Goal: Book appointment/travel/reservation

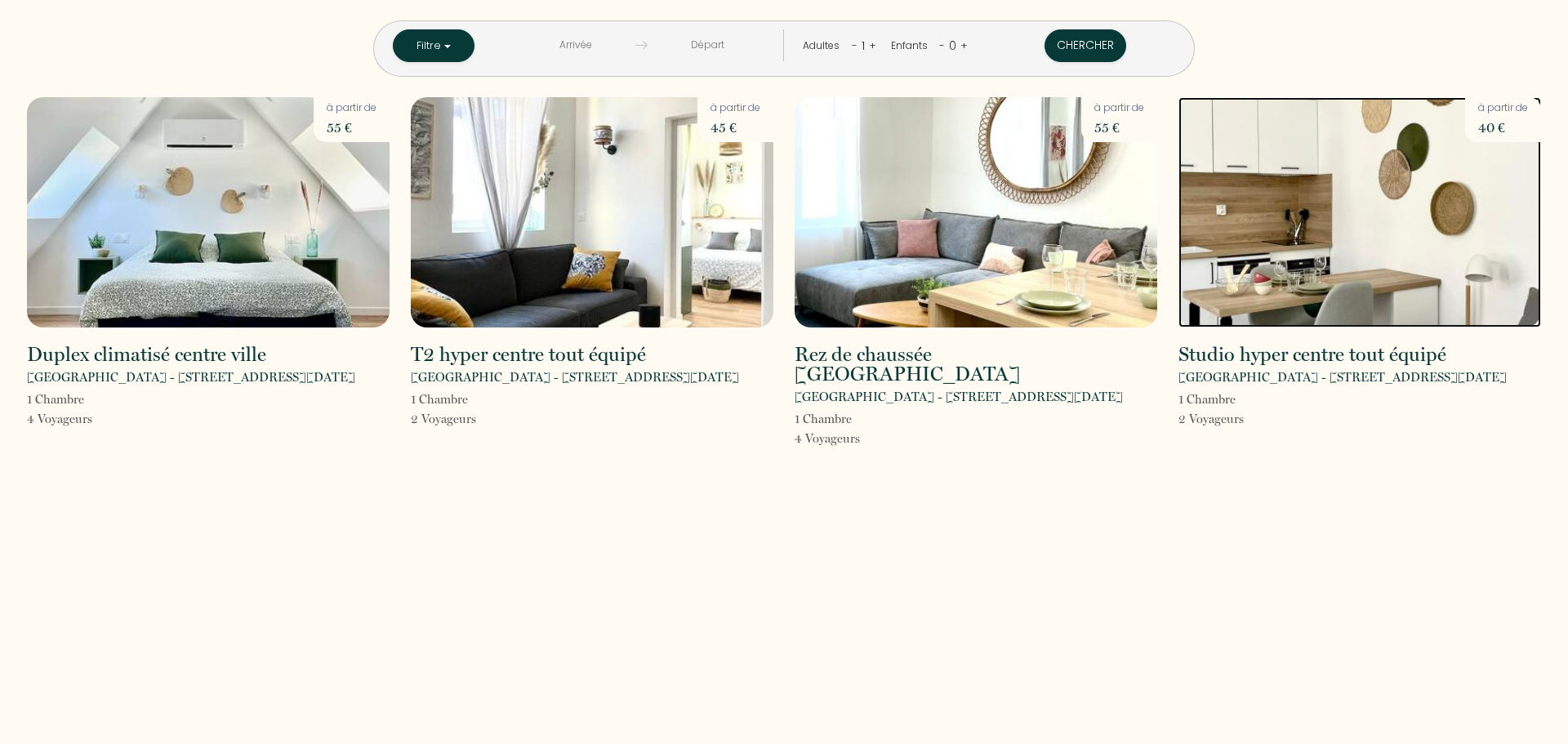
click at [1311, 284] on img at bounding box center [1359, 212] width 362 height 231
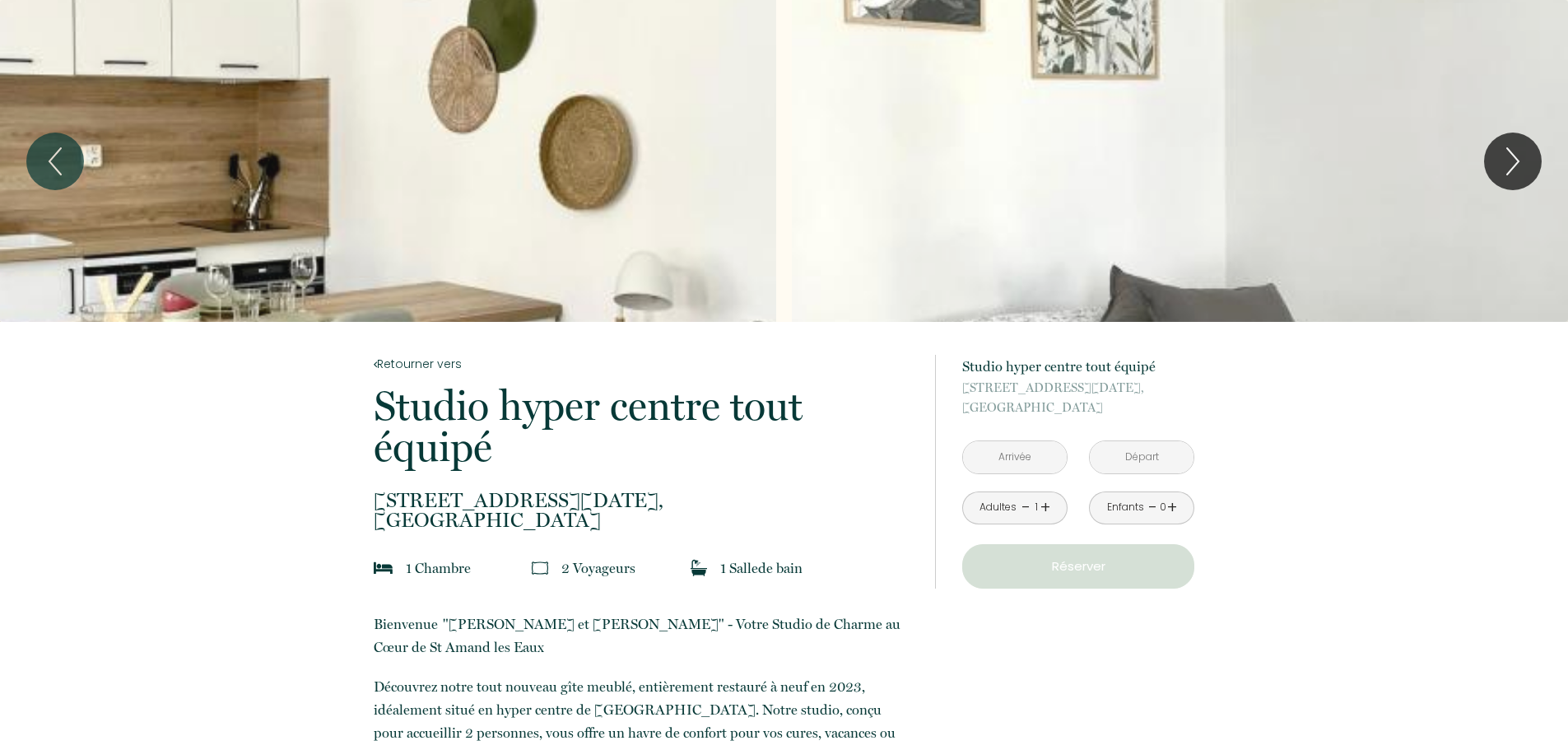
click at [1011, 458] on input "text" at bounding box center [1015, 457] width 103 height 32
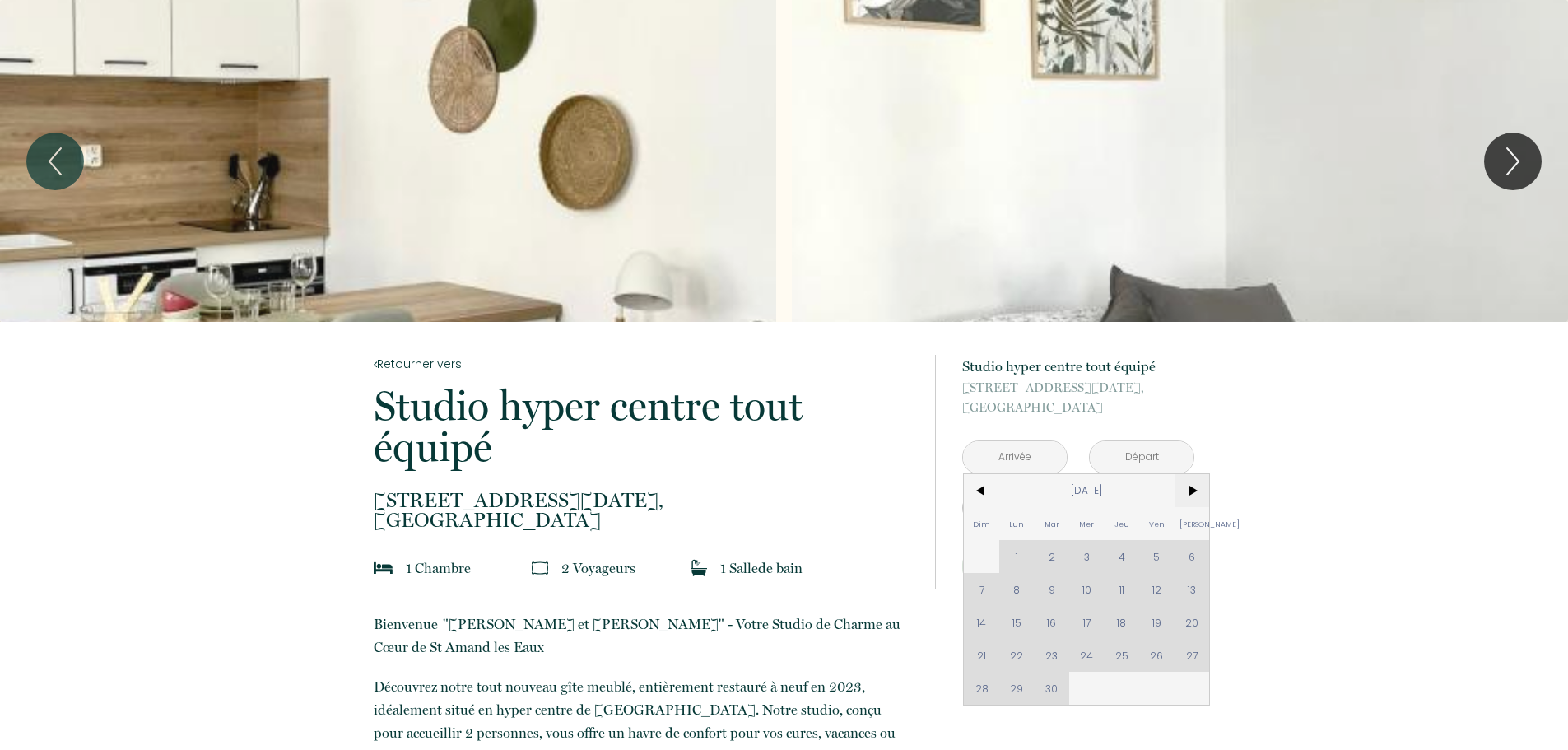
click at [1192, 491] on span ">" at bounding box center [1192, 491] width 35 height 33
click at [1194, 489] on span ">" at bounding box center [1192, 491] width 35 height 33
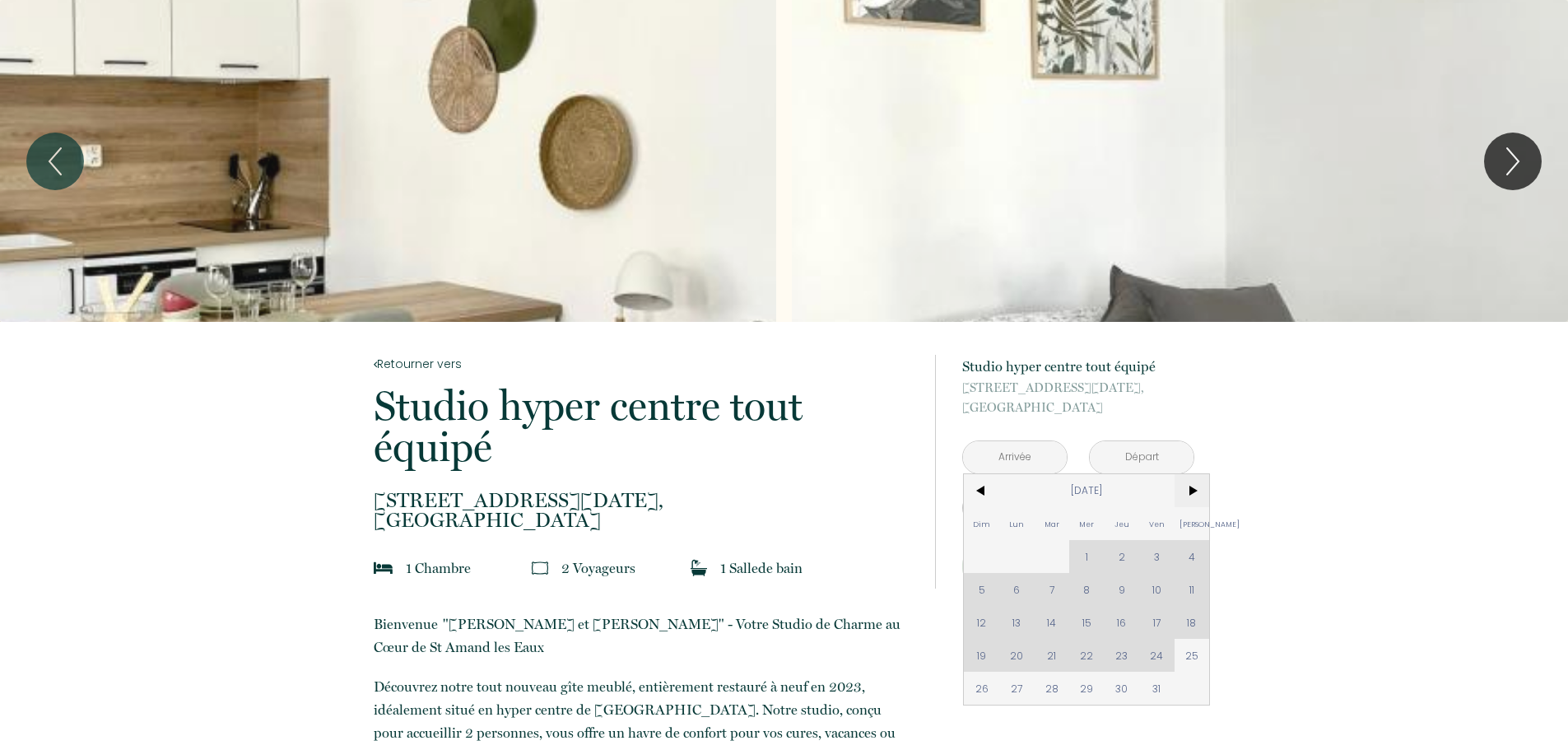
click at [1195, 486] on span ">" at bounding box center [1192, 491] width 35 height 33
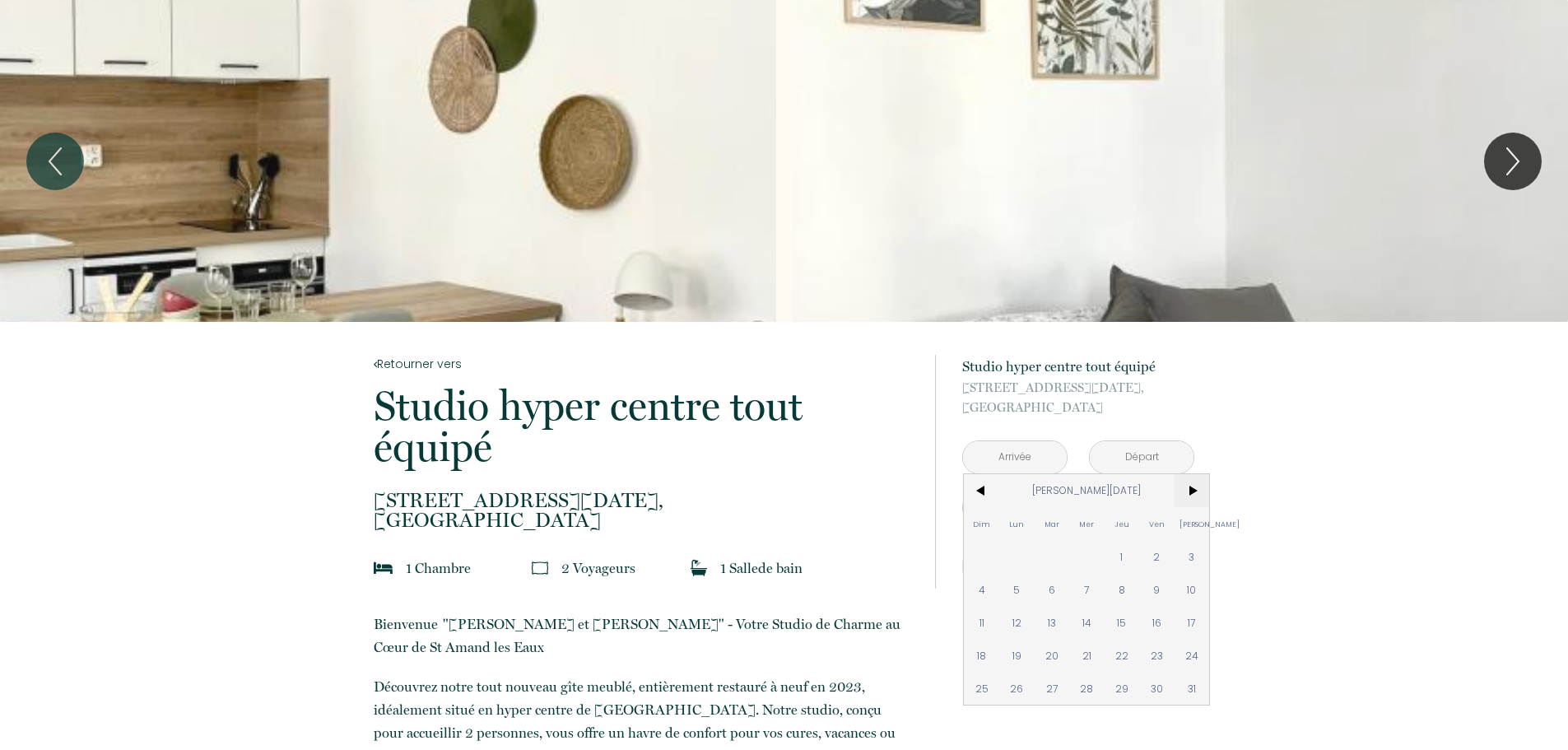
click at [1195, 486] on span ">" at bounding box center [1192, 491] width 35 height 33
click at [1196, 486] on span ">" at bounding box center [1192, 491] width 35 height 33
click at [1197, 486] on span ">" at bounding box center [1192, 491] width 35 height 33
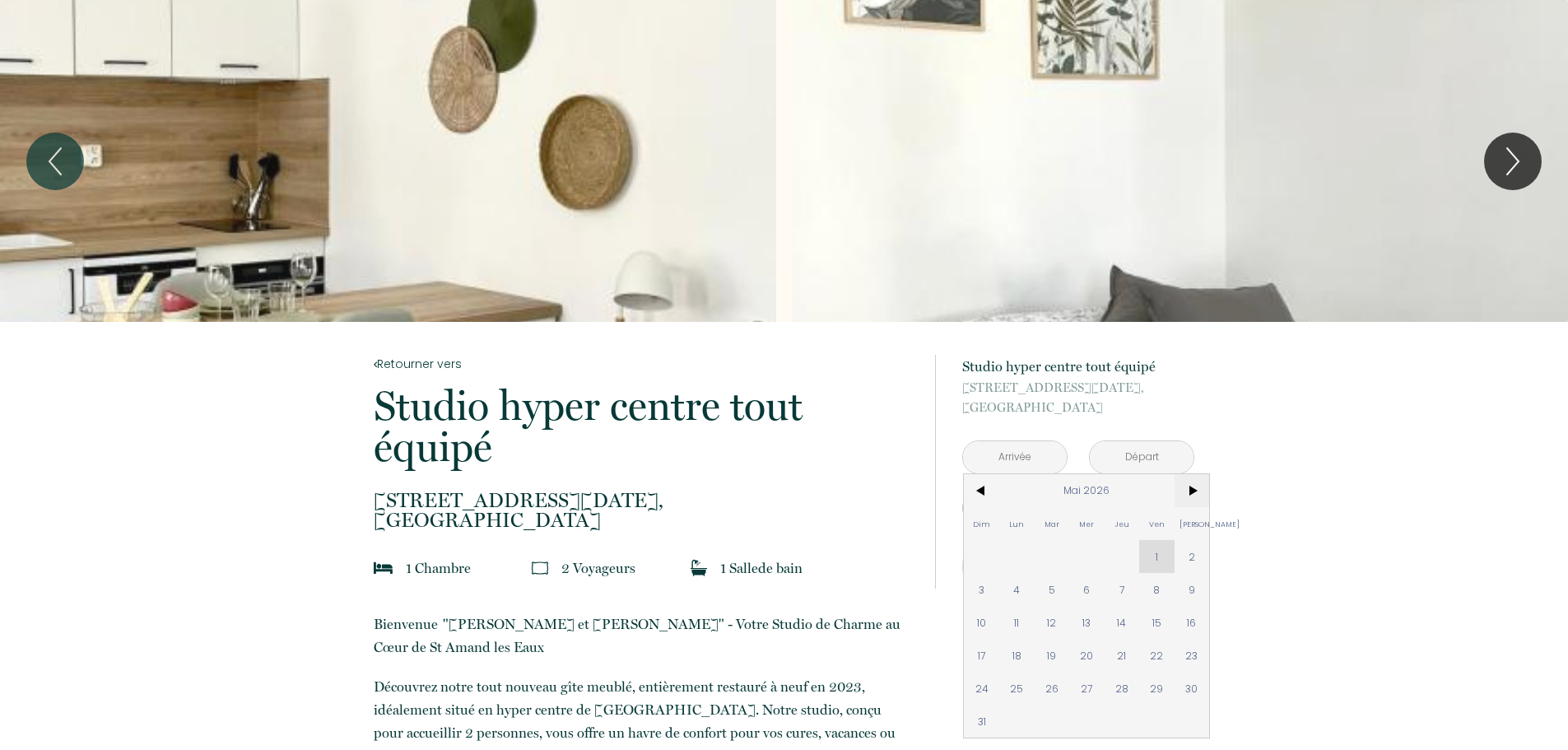
click at [1197, 486] on span ">" at bounding box center [1192, 491] width 35 height 33
click at [978, 494] on span "<" at bounding box center [982, 491] width 35 height 33
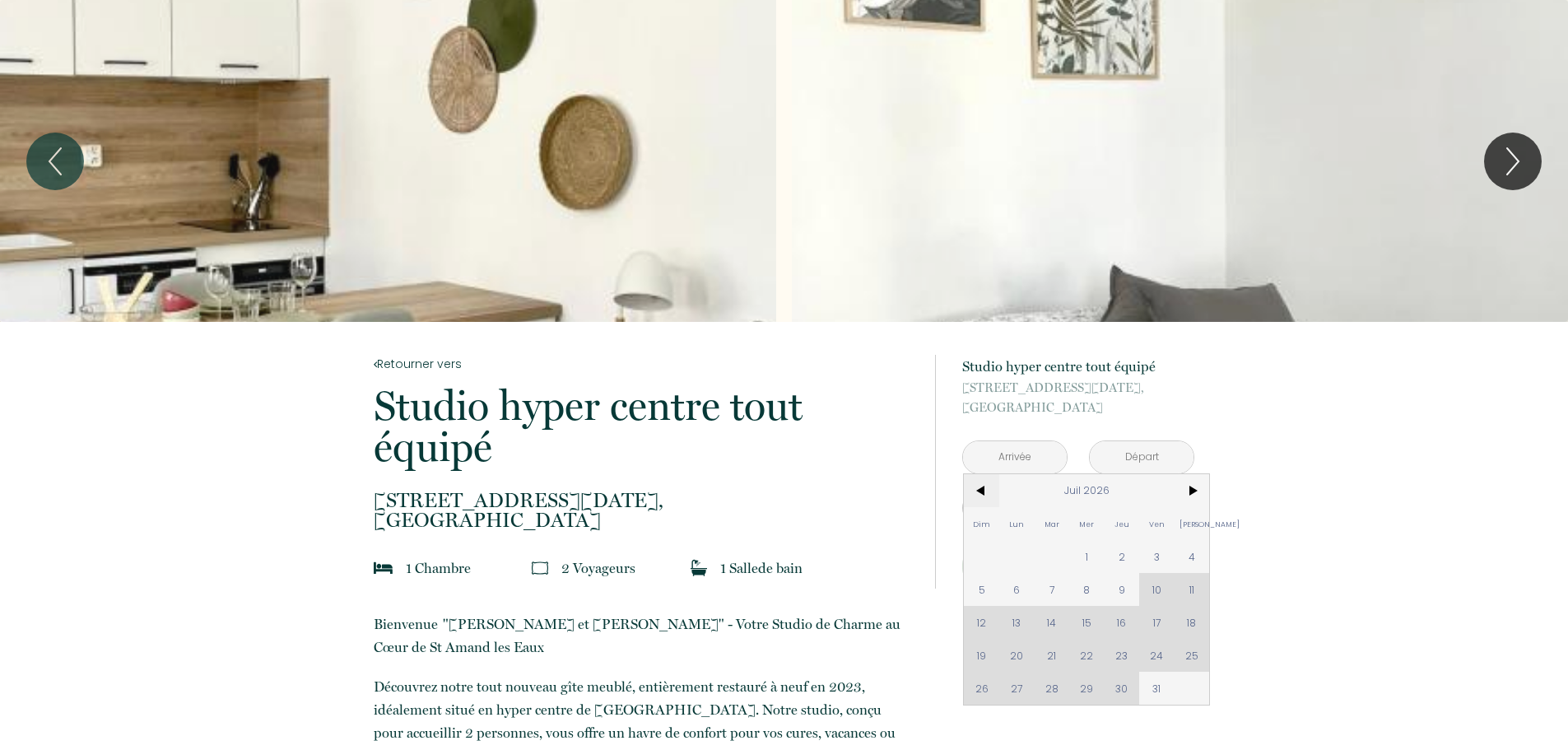
click at [978, 494] on span "<" at bounding box center [982, 491] width 35 height 33
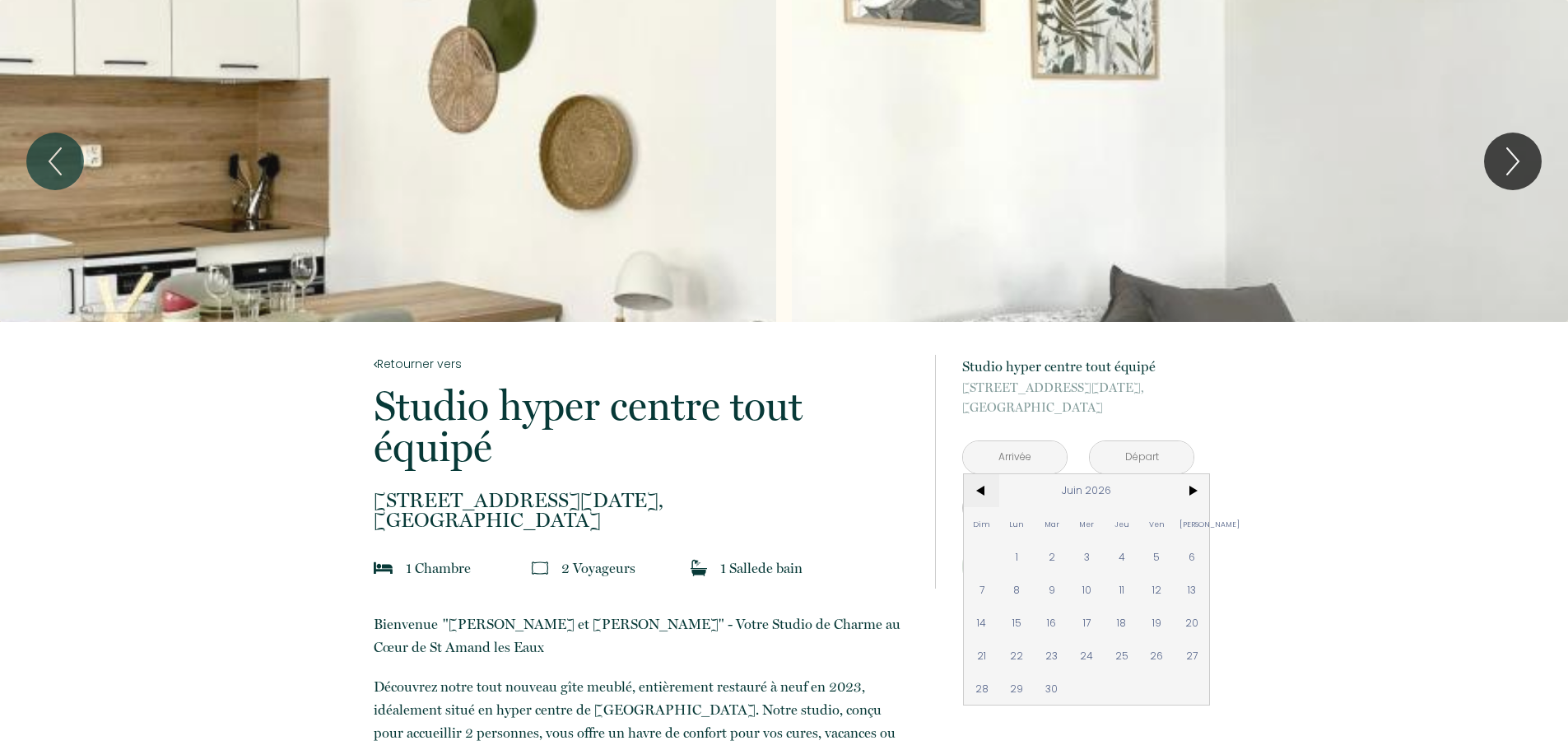
click at [978, 494] on span "<" at bounding box center [982, 491] width 35 height 33
click at [1163, 554] on div "Dim Lun Mar Mer Jeu Ven Sam 1 2 3 4 5 6 7 8 9 10 11 12 13 14 15 16 17 18 19 20 …" at bounding box center [1087, 605] width 245 height 263
click at [1119, 656] on span "21" at bounding box center [1122, 655] width 35 height 33
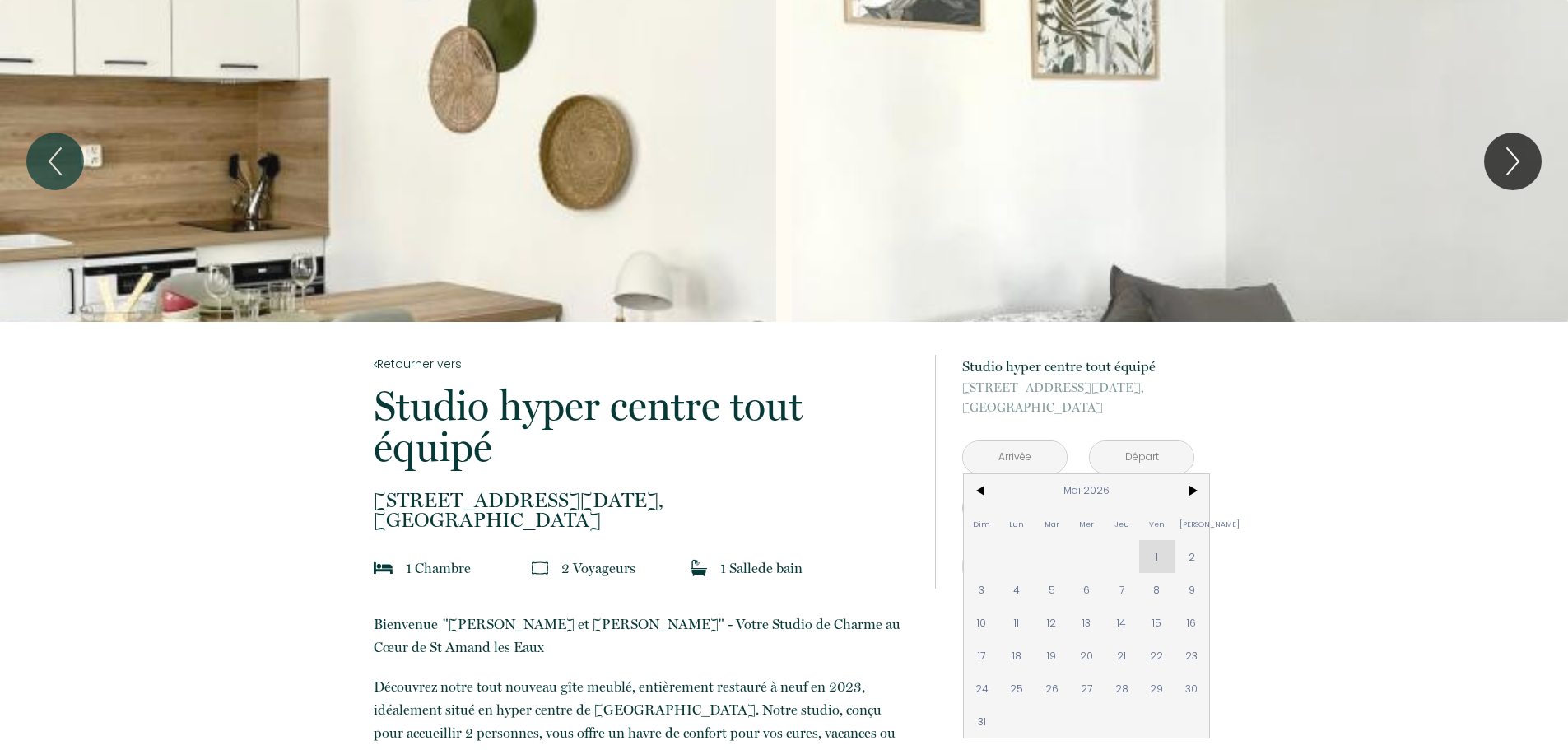
type input "[DATE]"
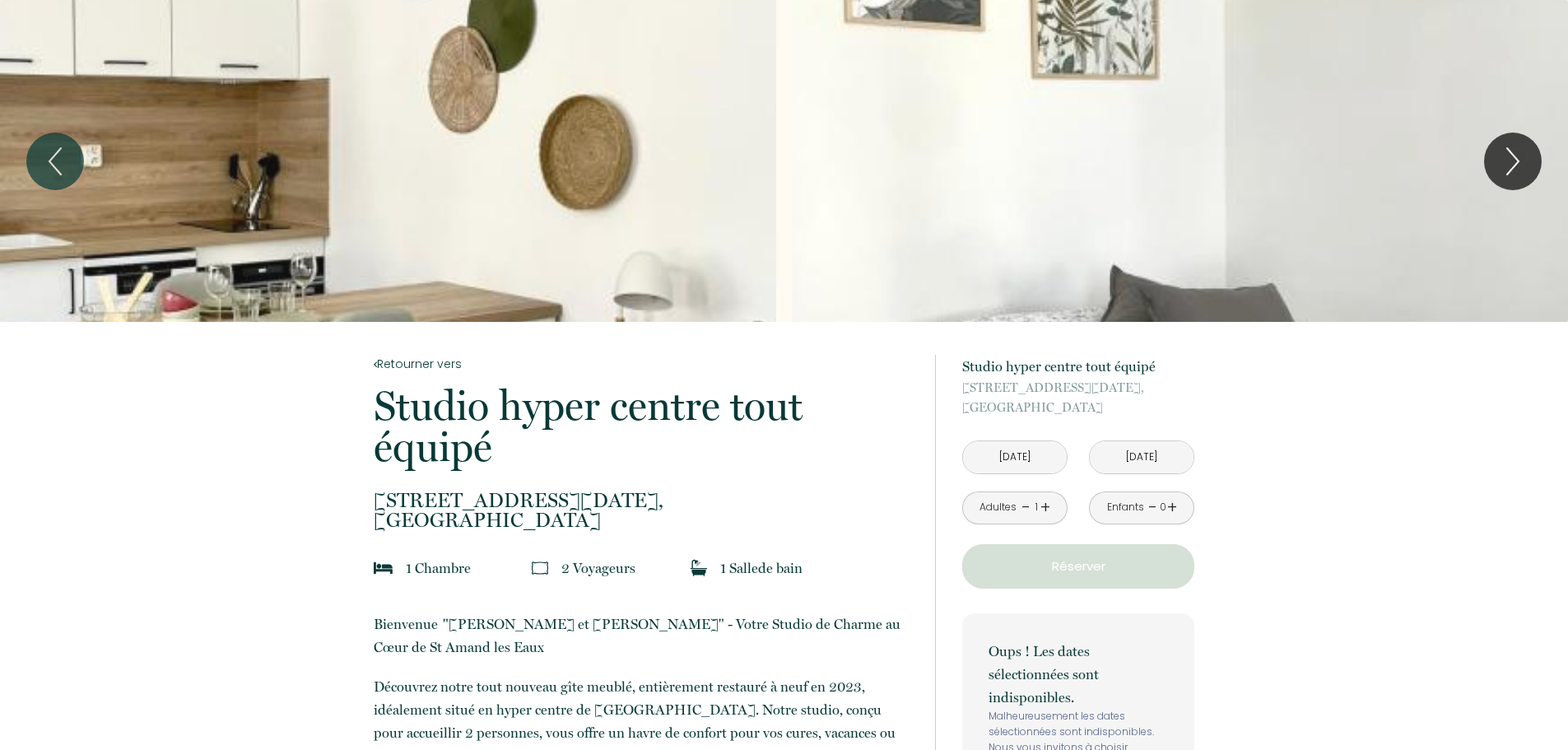
click at [1026, 454] on input "[DATE]" at bounding box center [1015, 457] width 103 height 32
click at [1025, 453] on input "[DATE]" at bounding box center [1015, 457] width 103 height 32
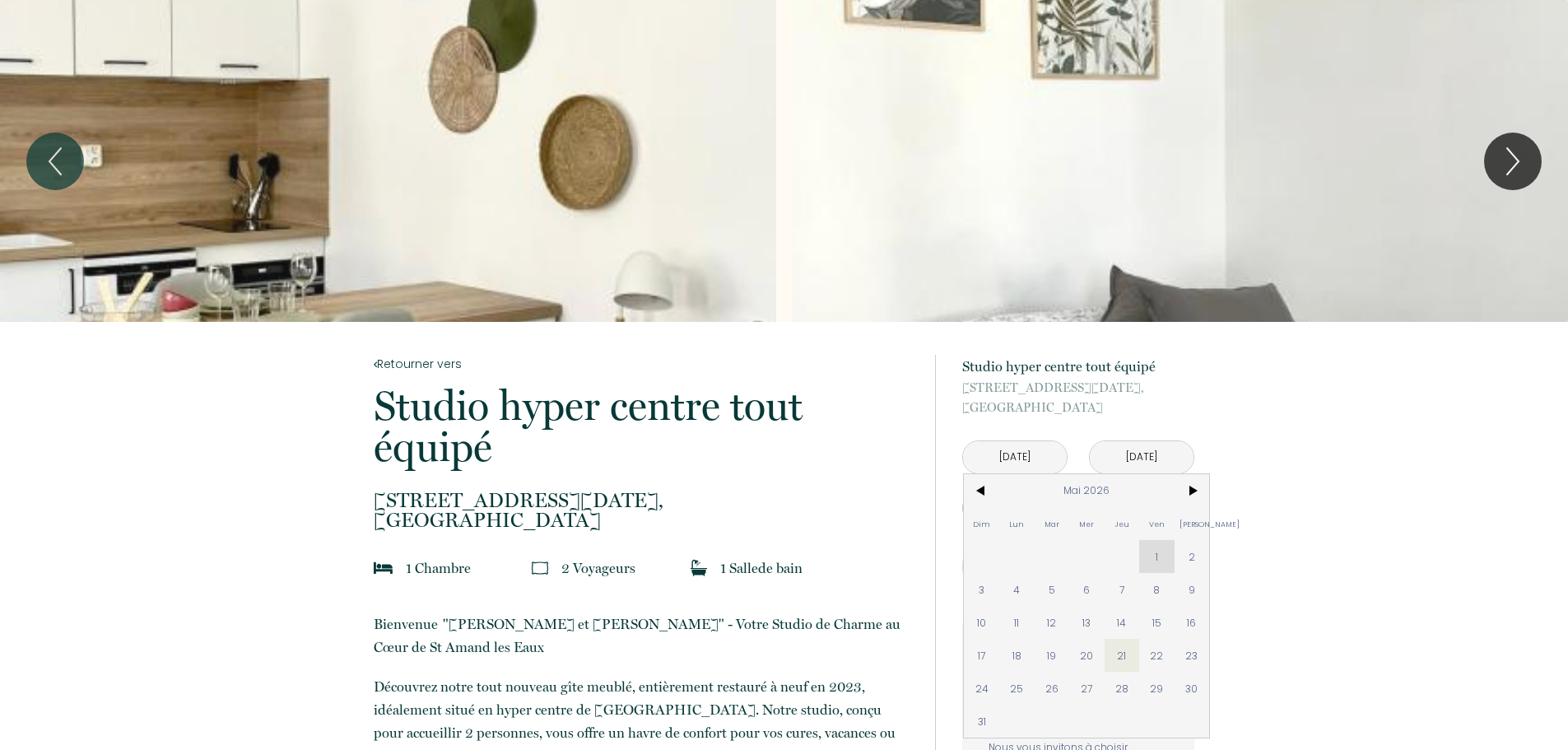
click at [1163, 561] on div "Dim Lun Mar Mer Jeu Ven Sam 1 2 3 4 5 6 7 8 9 10 11 12 13 14 15 16 17 18 19 20 …" at bounding box center [1087, 605] width 245 height 263
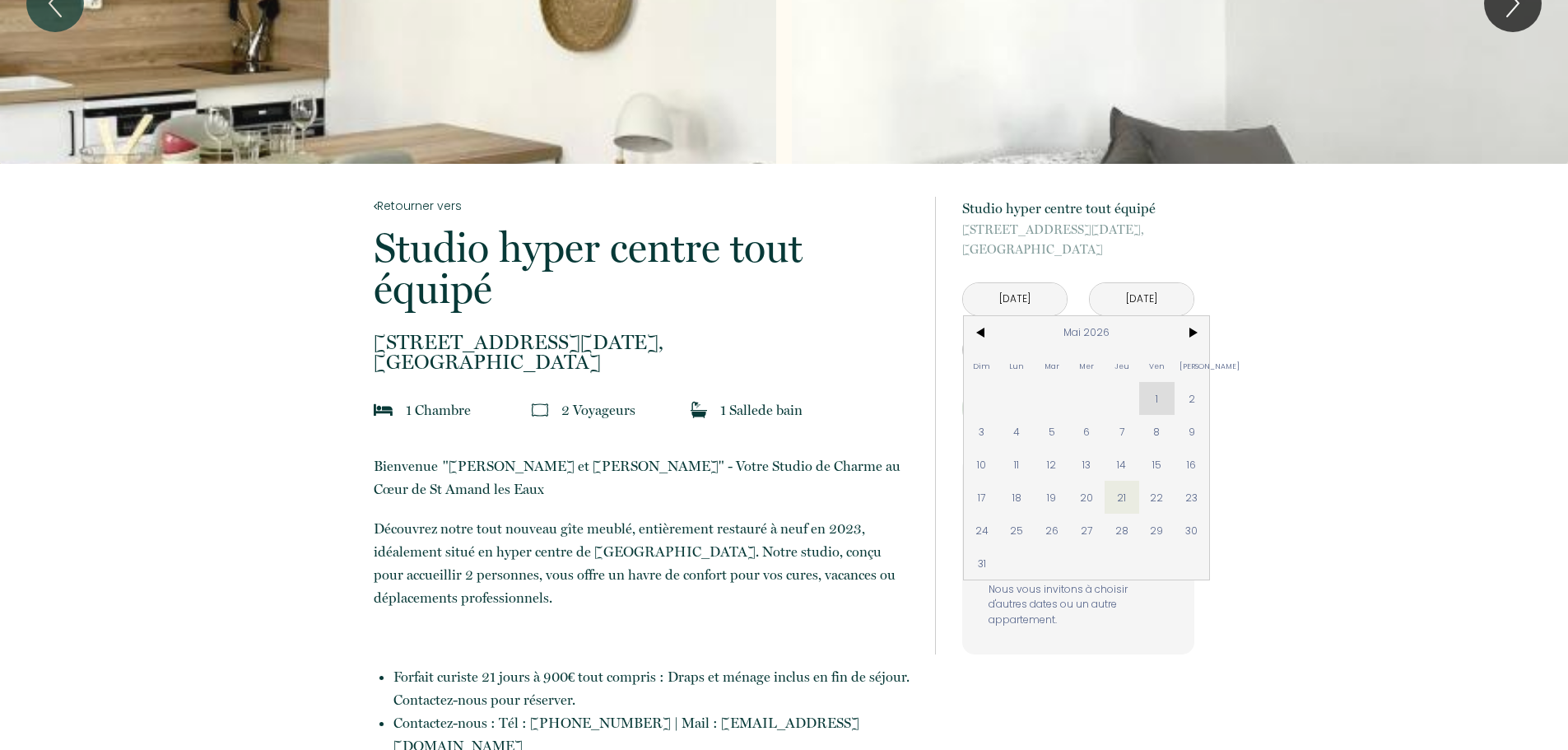
scroll to position [164, 0]
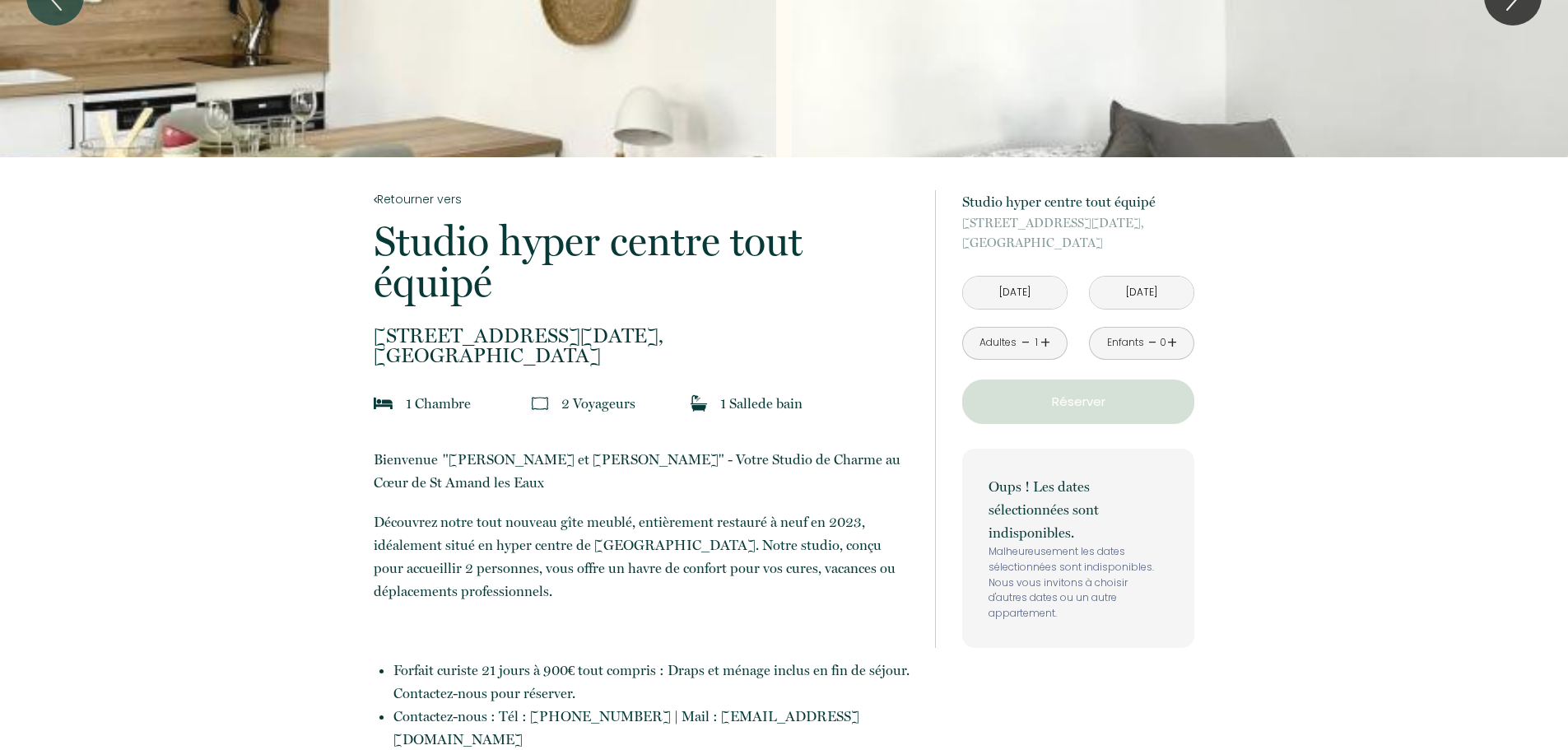
click at [1010, 288] on input "[DATE]" at bounding box center [1015, 292] width 103 height 32
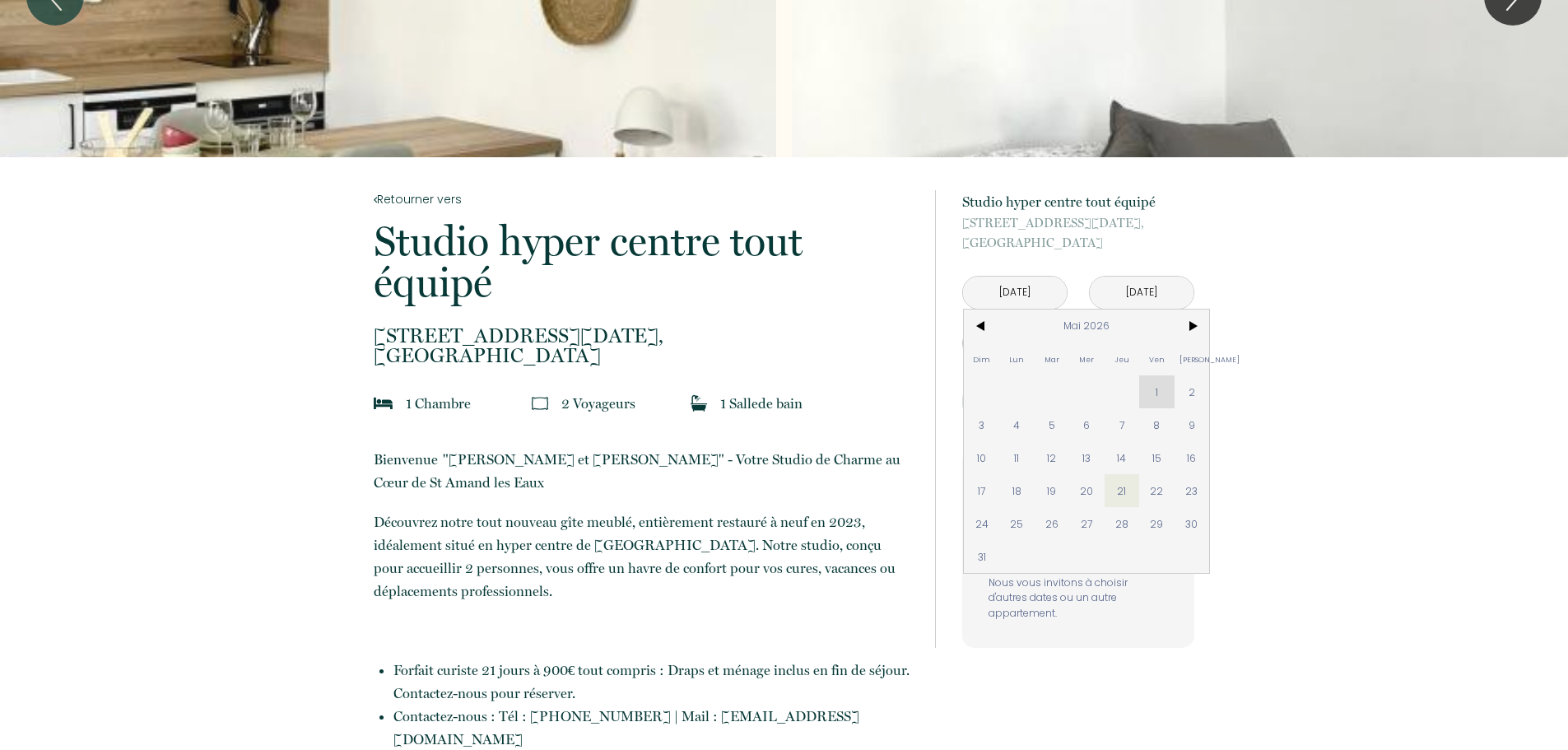
click at [1155, 378] on div "Dim Lun Mar Mer Jeu Ven Sam 1 2 3 4 5 6 7 8 9 10 11 12 13 14 15 16 17 18 19 20 …" at bounding box center [1087, 440] width 245 height 263
click at [1154, 378] on div "Dim Lun Mar Mer Jeu Ven Sam 1 2 3 4 5 6 7 8 9 10 11 12 13 14 15 16 17 18 19 20 …" at bounding box center [1087, 440] width 245 height 263
click at [1155, 378] on div "Dim Lun Mar Mer Jeu Ven Sam 1 2 3 4 5 6 7 8 9 10 11 12 13 14 15 16 17 18 19 20 …" at bounding box center [1087, 440] width 245 height 263
click at [1155, 378] on div "Dim Lun Mar Mer Jeu Ven Sam 1 2 3 4 5 6 7 8 9 10 11 12 13 14 15 16 17 18 19 20 …" at bounding box center [1087, 440] width 245 height 263
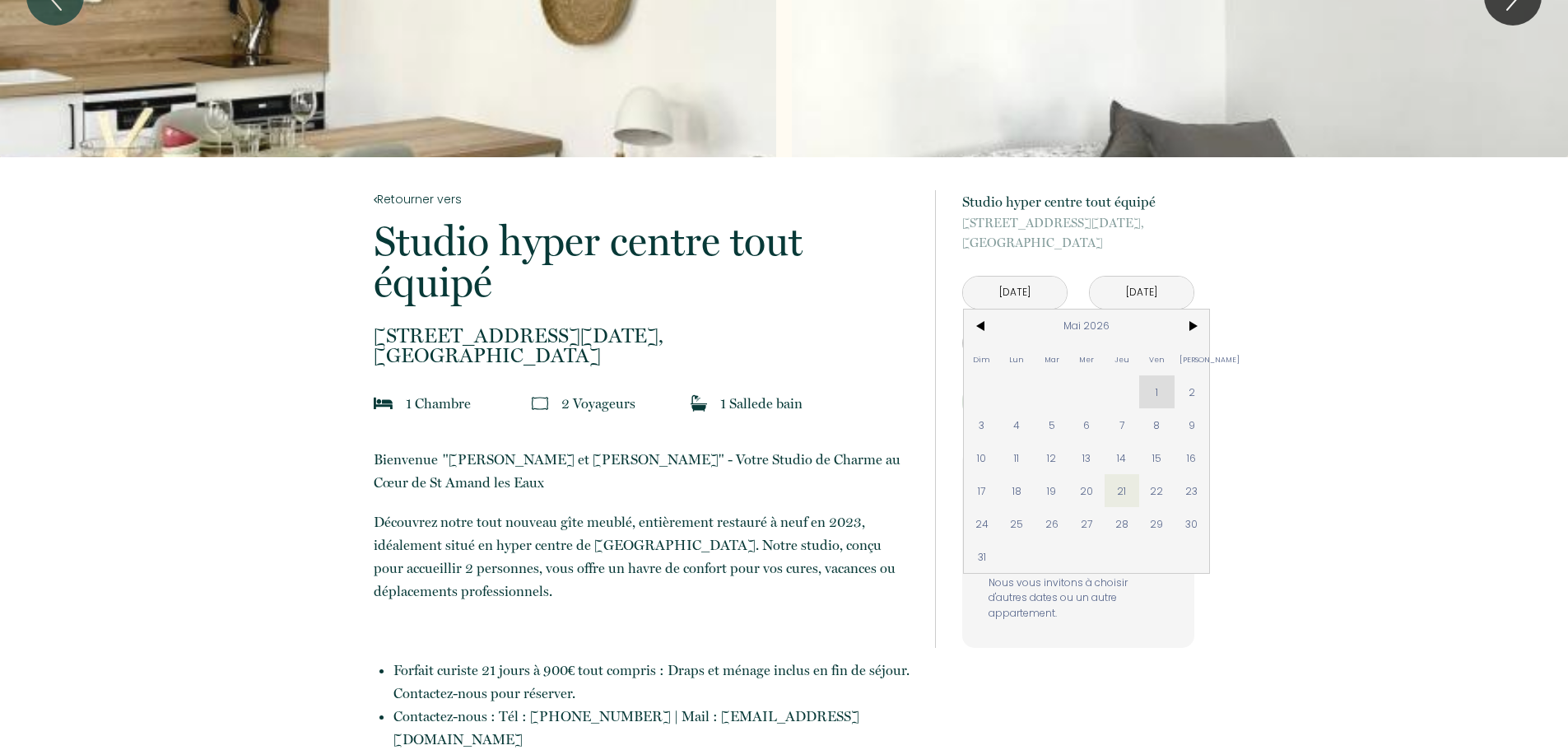
click at [1156, 377] on div "Dim Lun Mar Mer Jeu Ven Sam 1 2 3 4 5 6 7 8 9 10 11 12 13 14 15 16 17 18 19 20 …" at bounding box center [1087, 440] width 245 height 263
click at [1155, 492] on span "22" at bounding box center [1157, 491] width 35 height 33
type input "[DATE]"
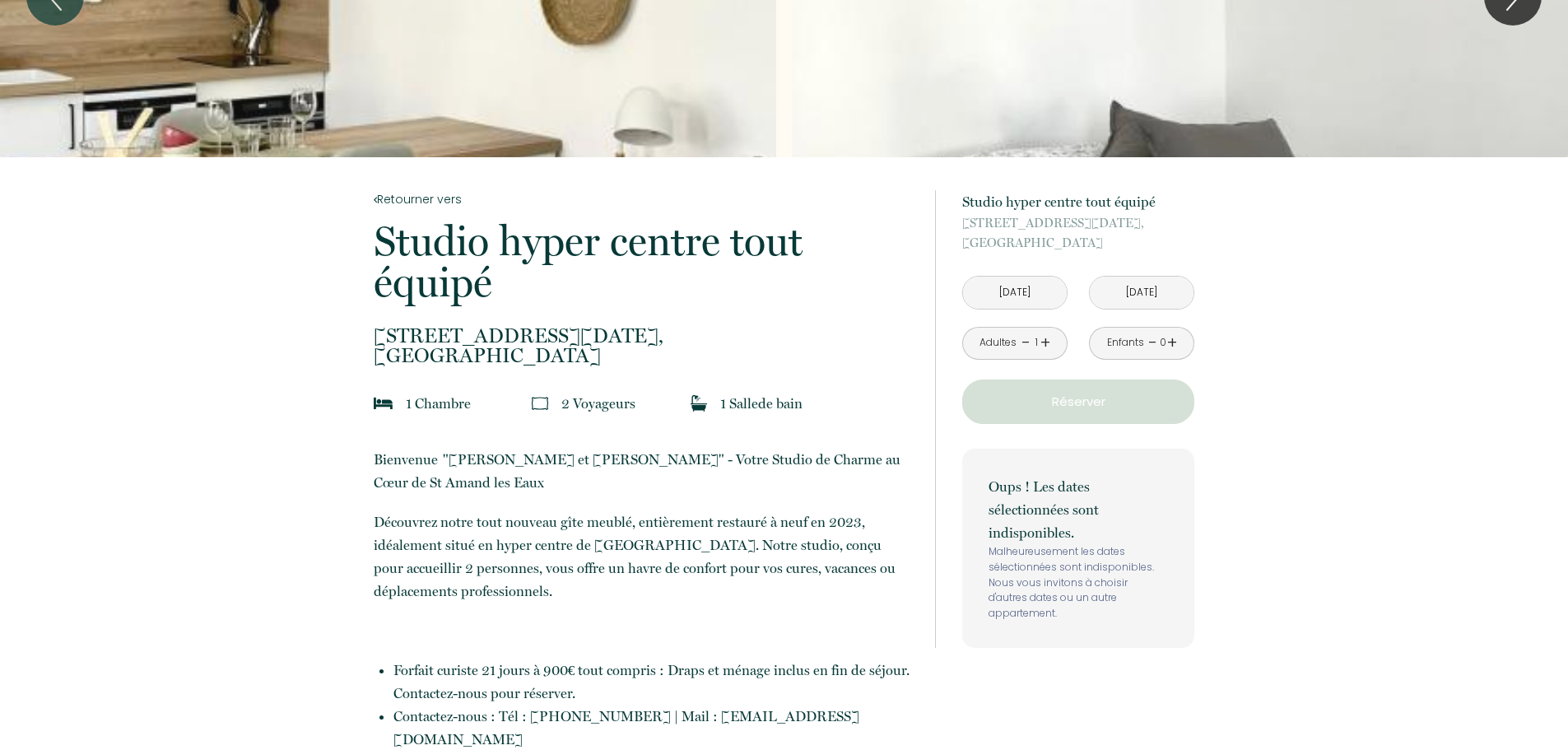
click at [1059, 288] on input "[DATE]" at bounding box center [1015, 292] width 103 height 32
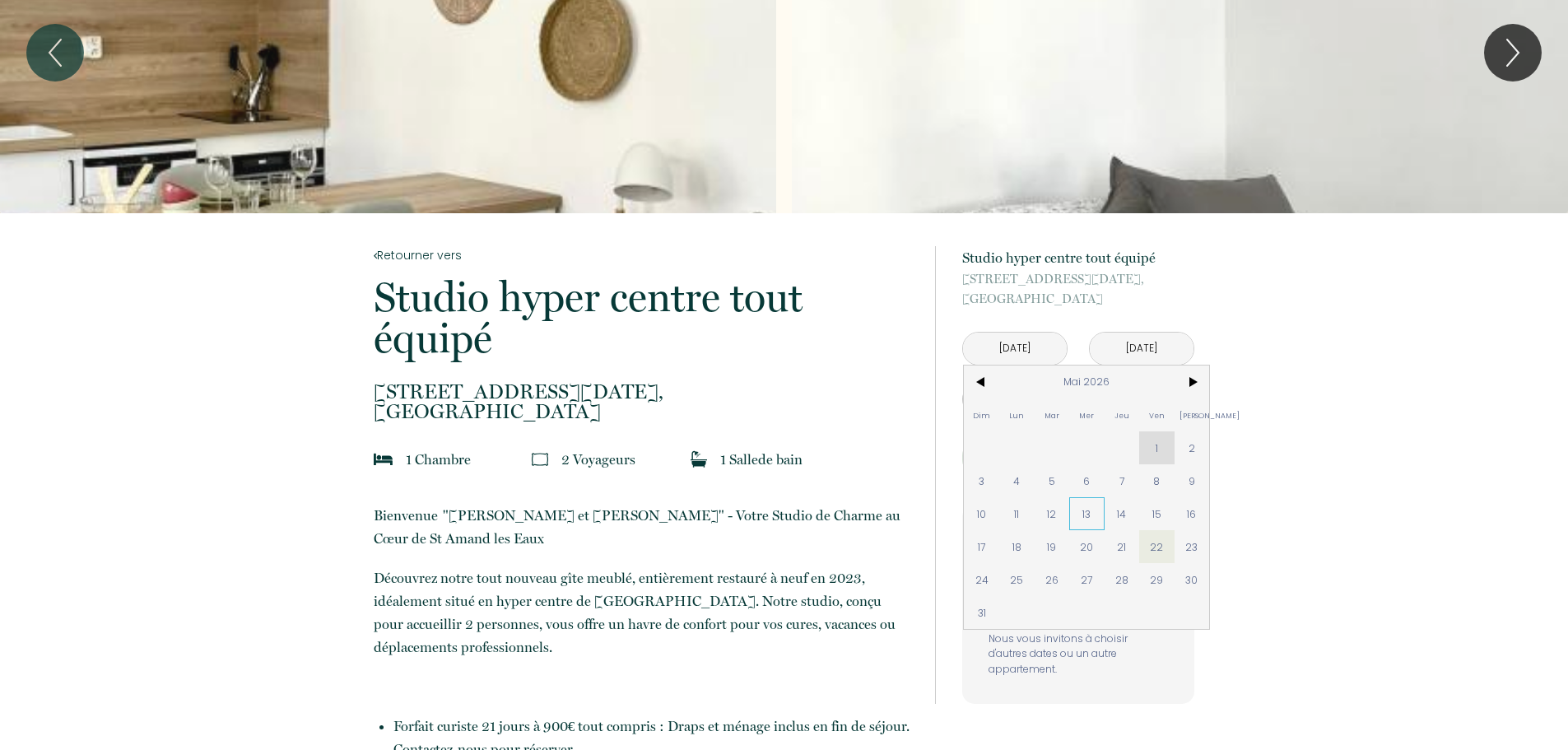
scroll to position [82, 0]
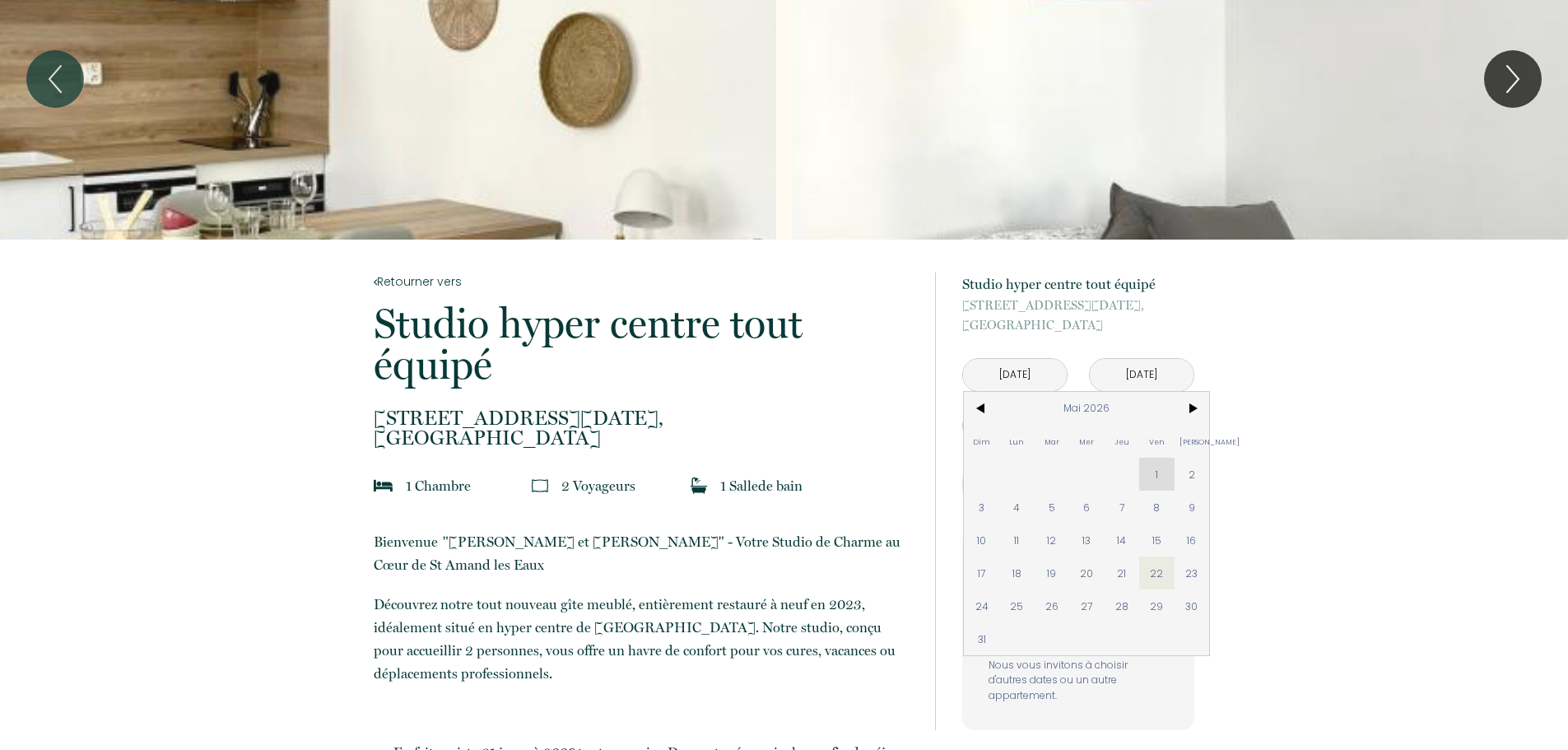
click at [976, 364] on input "[DATE]" at bounding box center [1015, 375] width 103 height 32
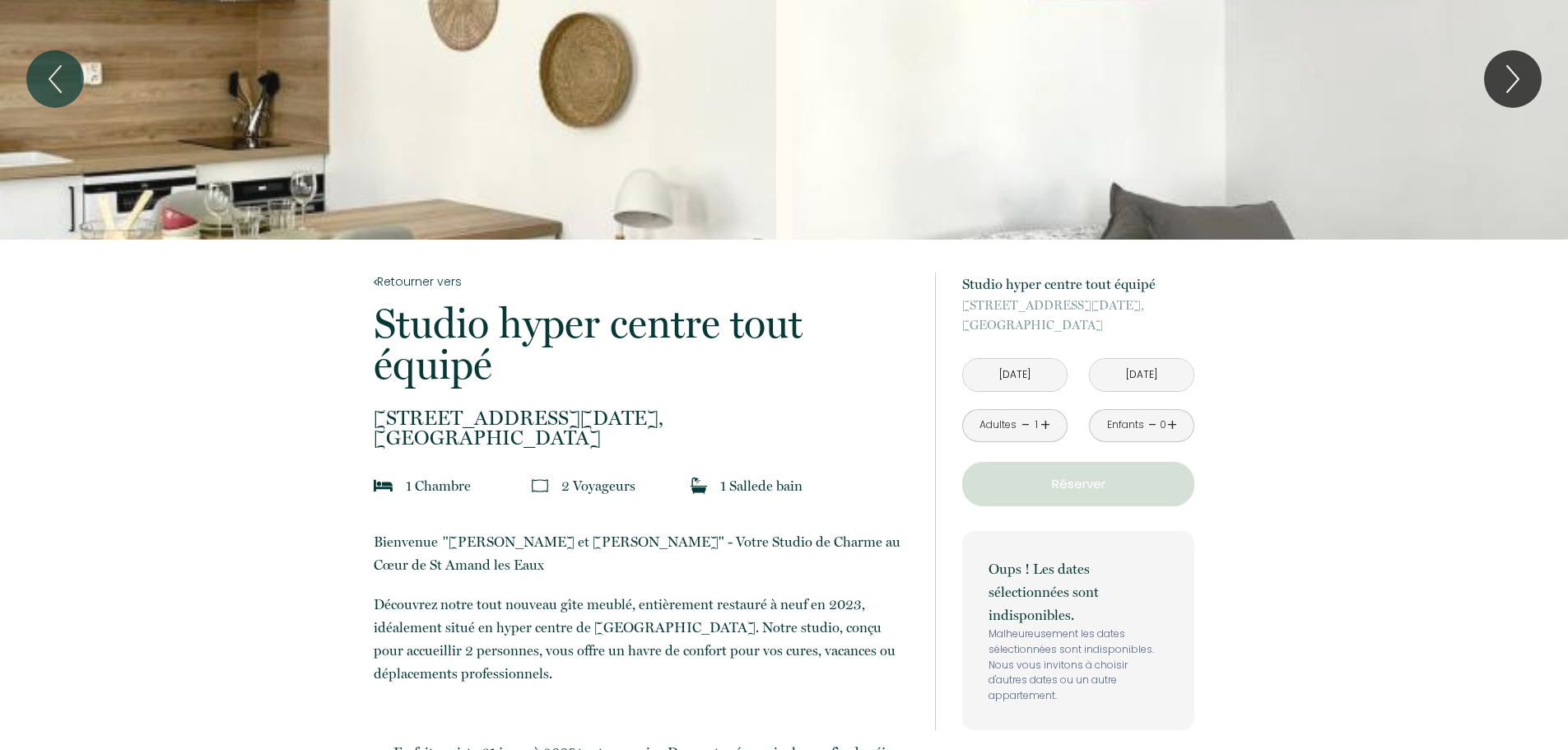
click at [991, 378] on input "[DATE]" at bounding box center [1015, 375] width 103 height 32
click at [991, 375] on input "[DATE]" at bounding box center [1015, 375] width 103 height 32
drag, startPoint x: 996, startPoint y: 375, endPoint x: 1119, endPoint y: 363, distance: 123.6
click at [1098, 371] on div "[DATE] < [DATE] > Dim Lun Mar Mer Jeu Ven Sam 1 2 3 4 5 6 7 8 9 10 11 12 13 14 …" at bounding box center [1078, 375] width 254 height 34
click at [1119, 363] on input "[DATE]" at bounding box center [1142, 375] width 103 height 32
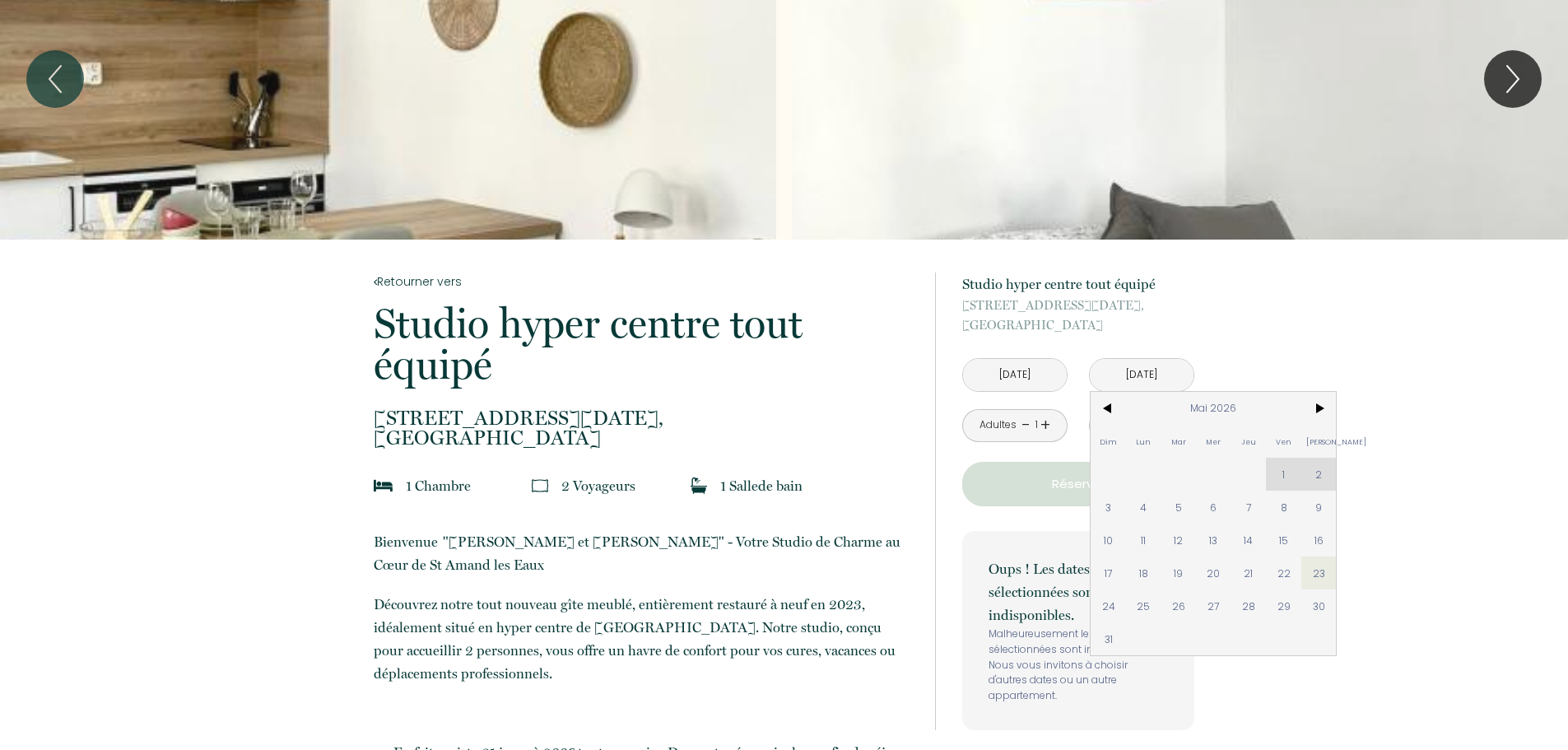
click at [1046, 377] on input "[DATE]" at bounding box center [1015, 375] width 103 height 32
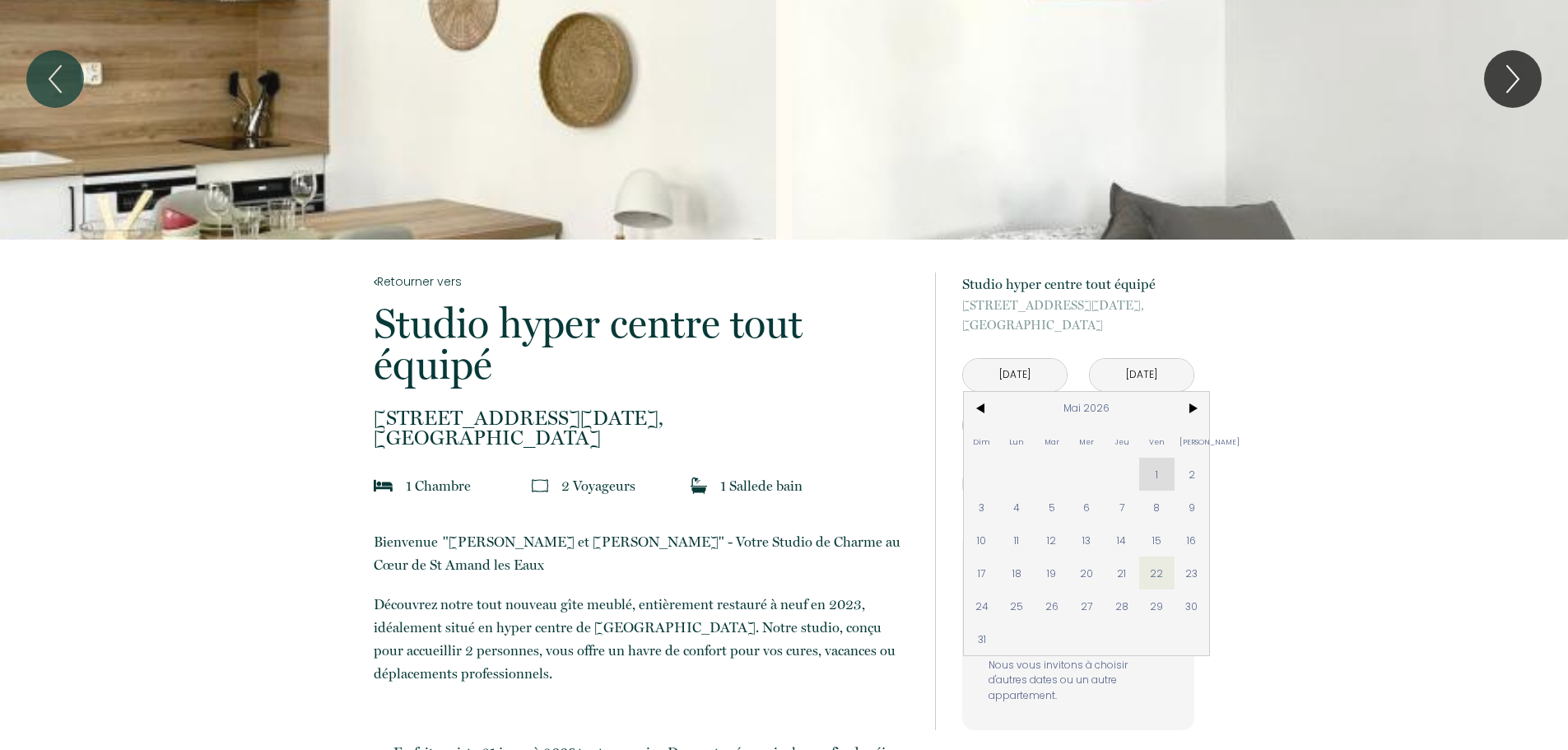
drag, startPoint x: 1046, startPoint y: 377, endPoint x: 1035, endPoint y: 373, distance: 11.7
click at [1045, 377] on input "[DATE]" at bounding box center [1015, 375] width 103 height 32
click at [1035, 373] on input "[DATE]" at bounding box center [1015, 375] width 103 height 32
click at [1010, 373] on input "[DATE]" at bounding box center [1015, 375] width 103 height 32
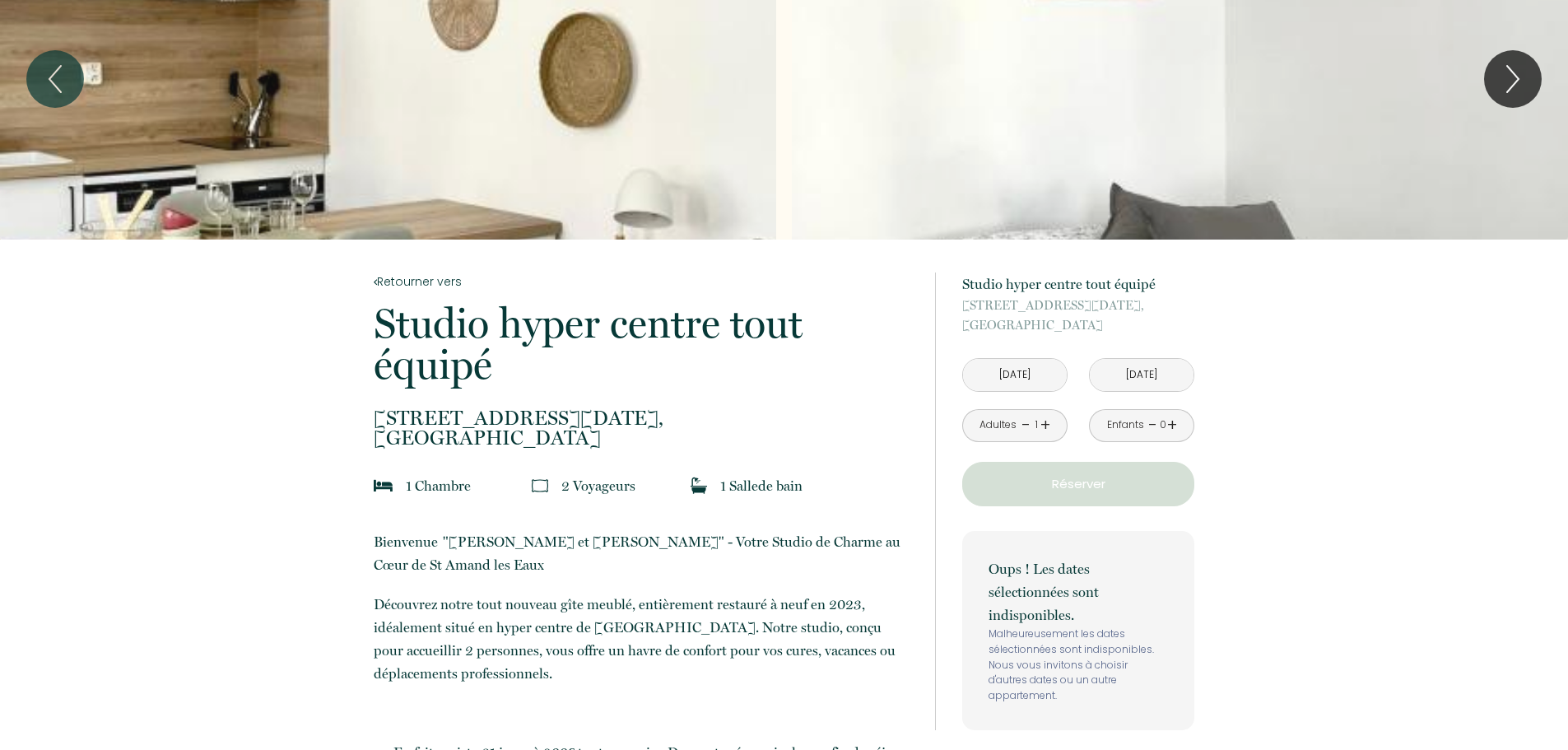
click at [1006, 373] on input "[DATE]" at bounding box center [1015, 375] width 103 height 32
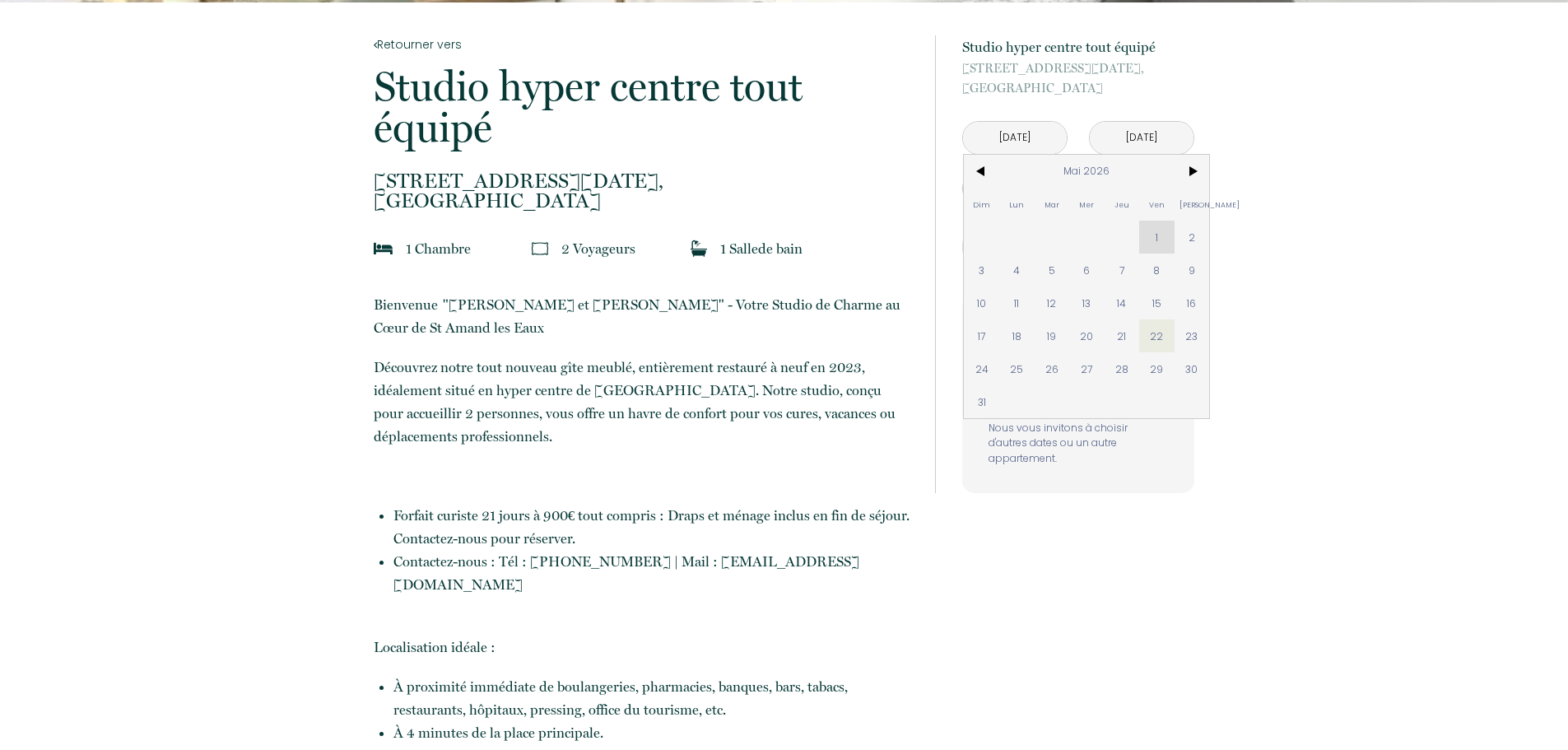
scroll to position [329, 0]
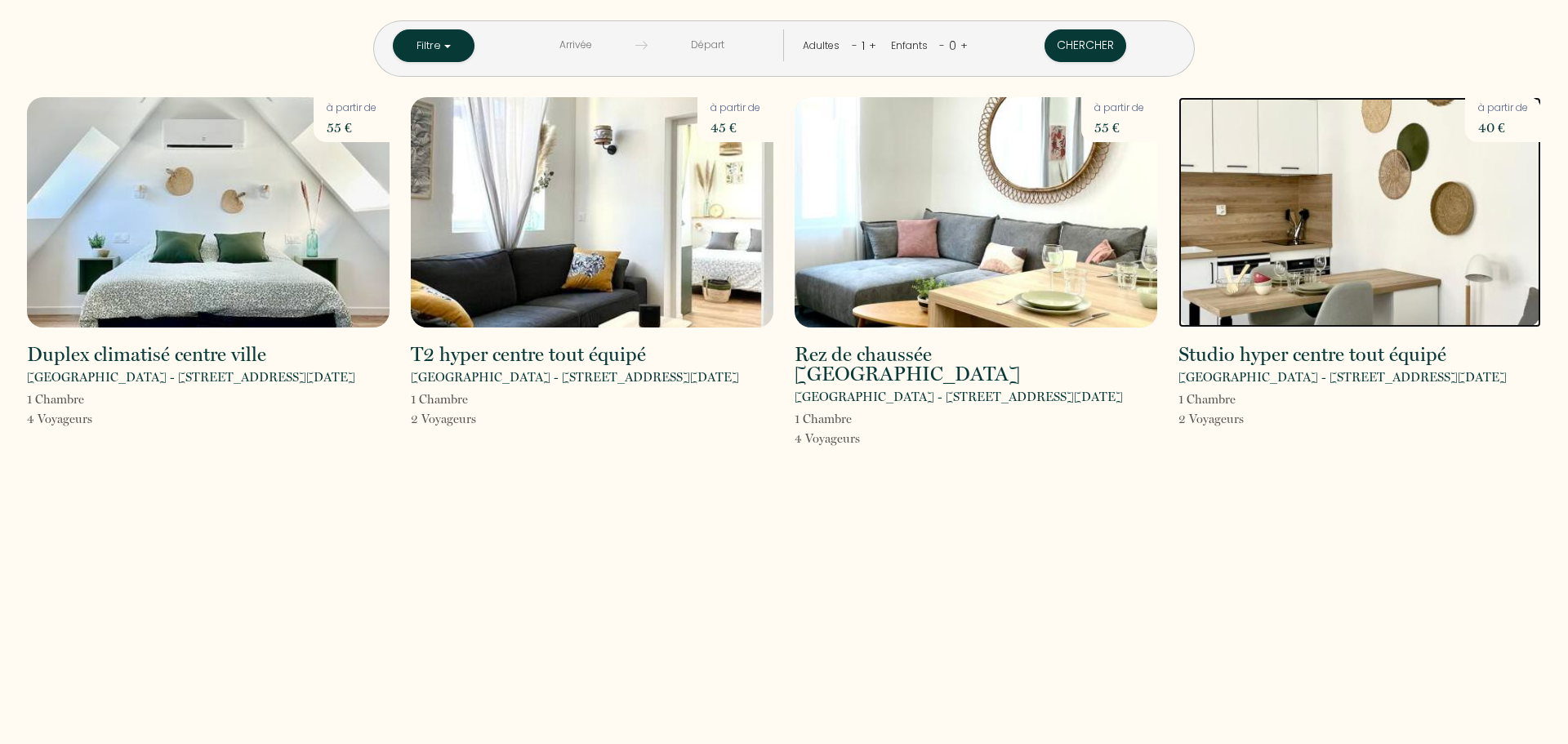
click at [1320, 229] on img at bounding box center [1359, 212] width 362 height 231
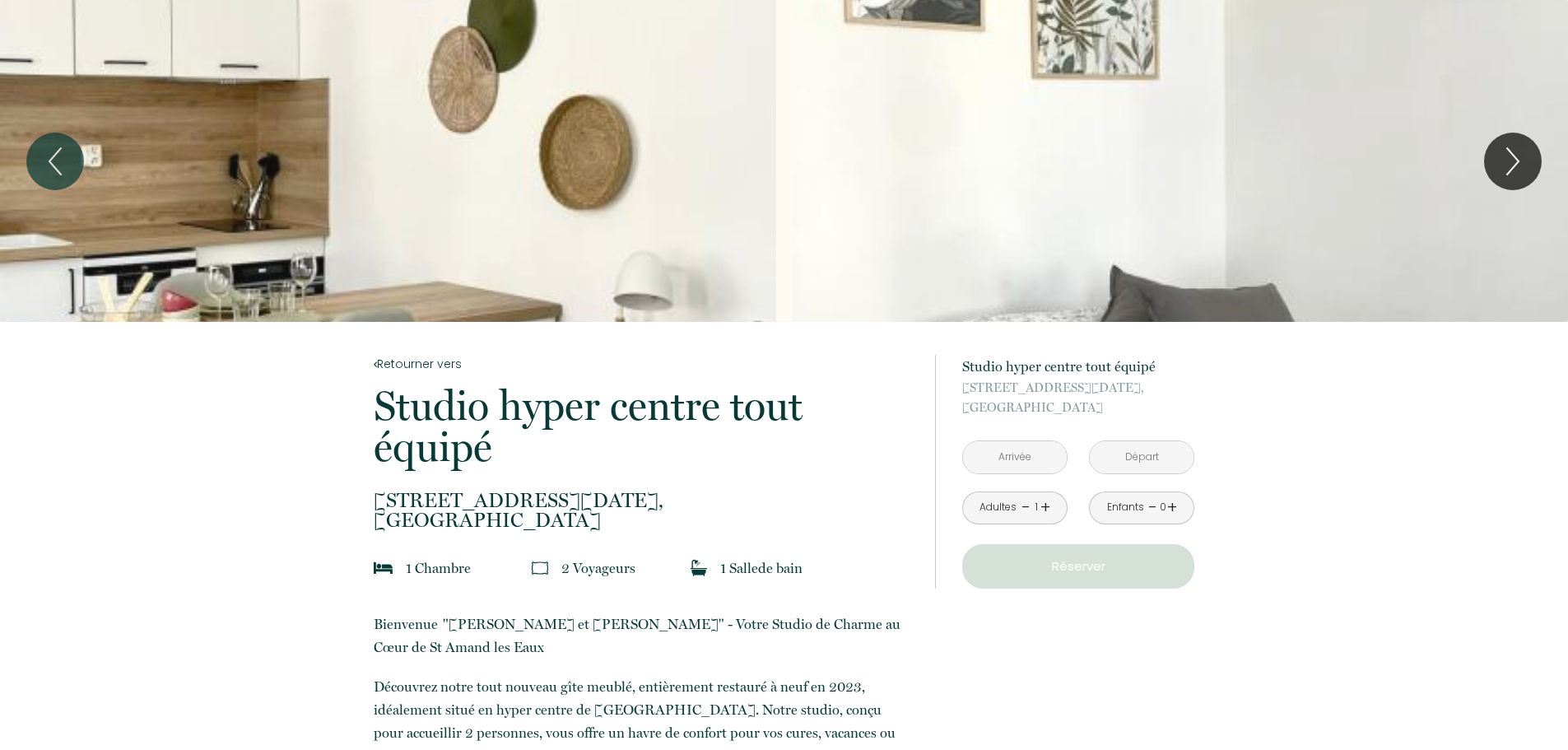
click at [1035, 458] on input "text" at bounding box center [1015, 457] width 103 height 32
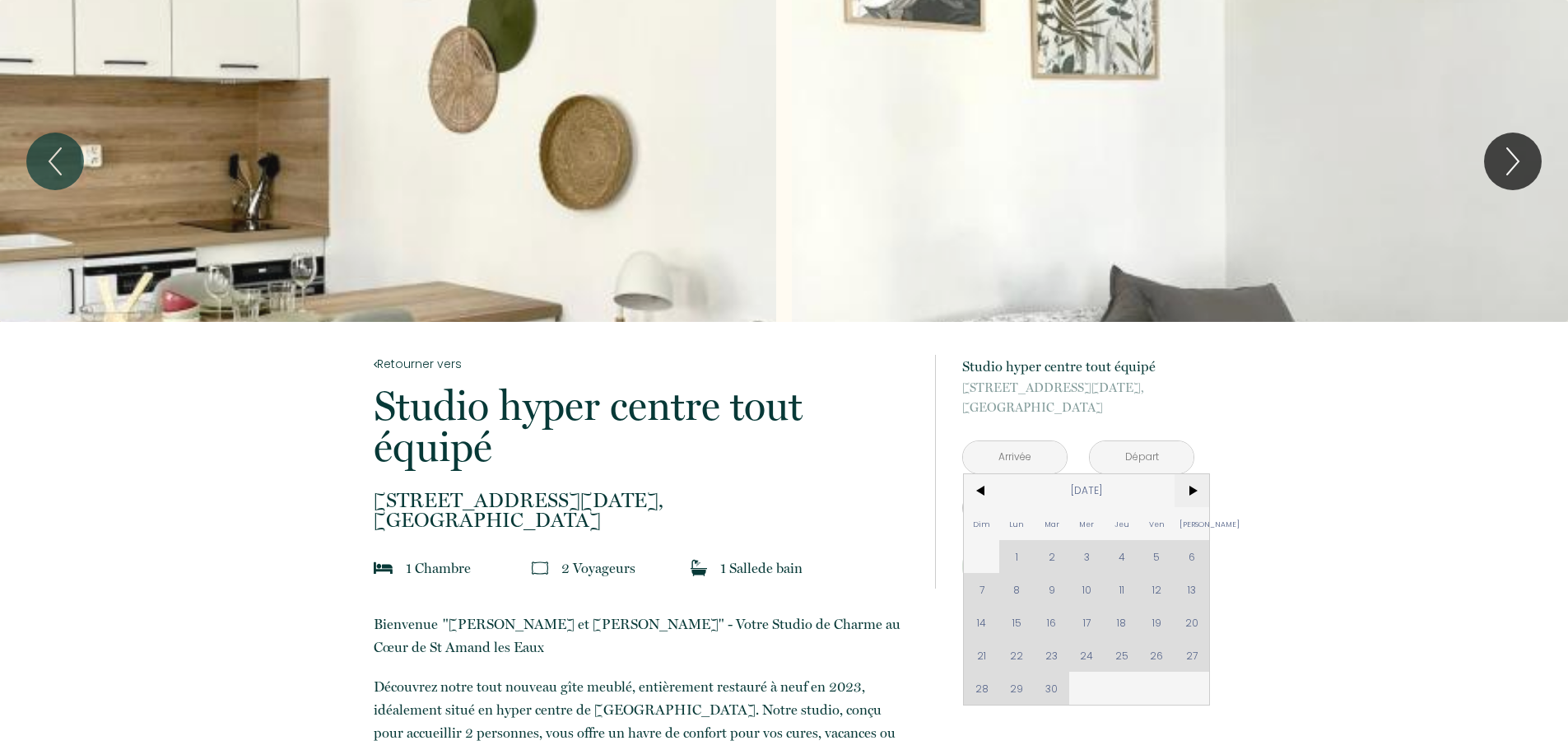
click at [1197, 489] on span ">" at bounding box center [1192, 491] width 35 height 33
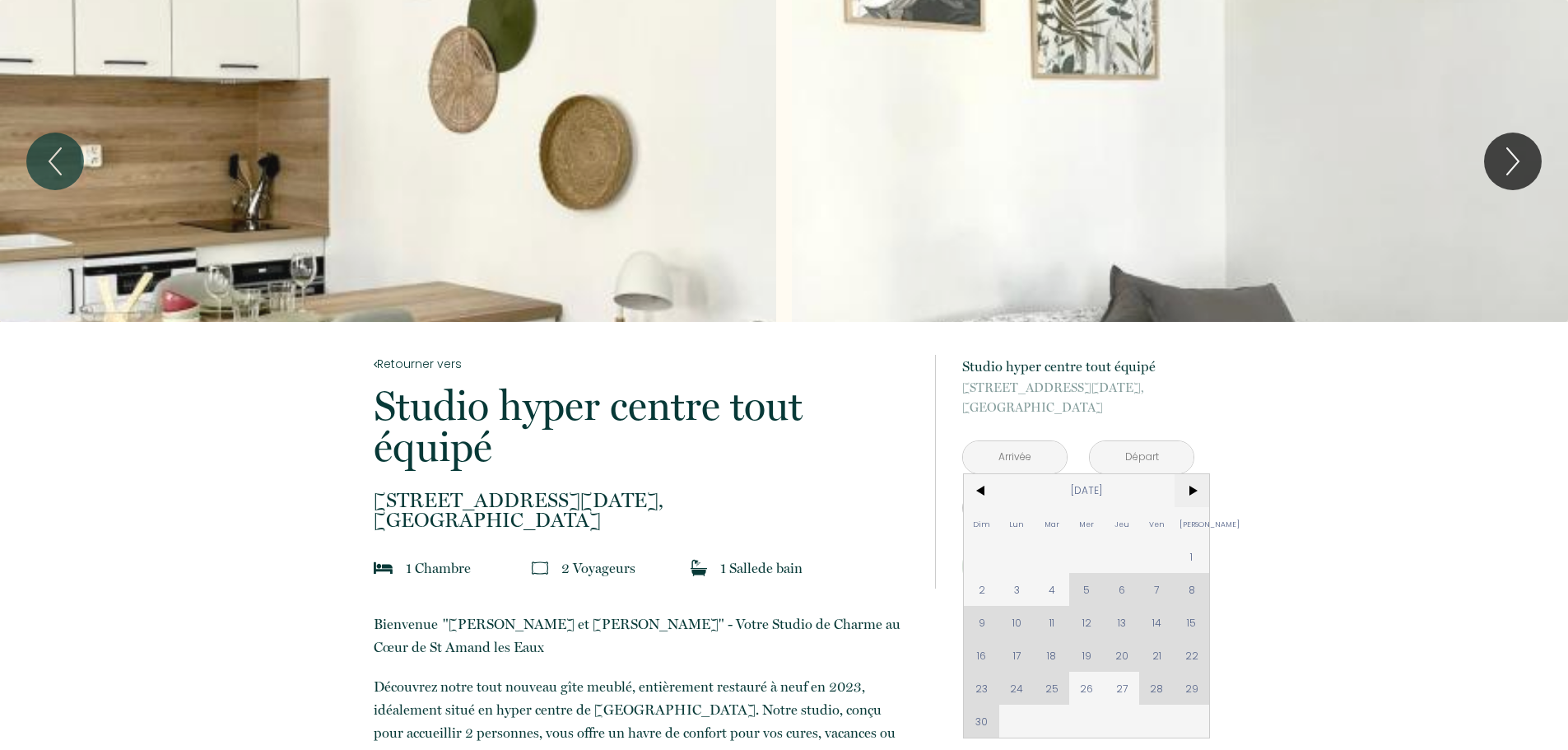
click at [1197, 489] on span ">" at bounding box center [1192, 491] width 35 height 33
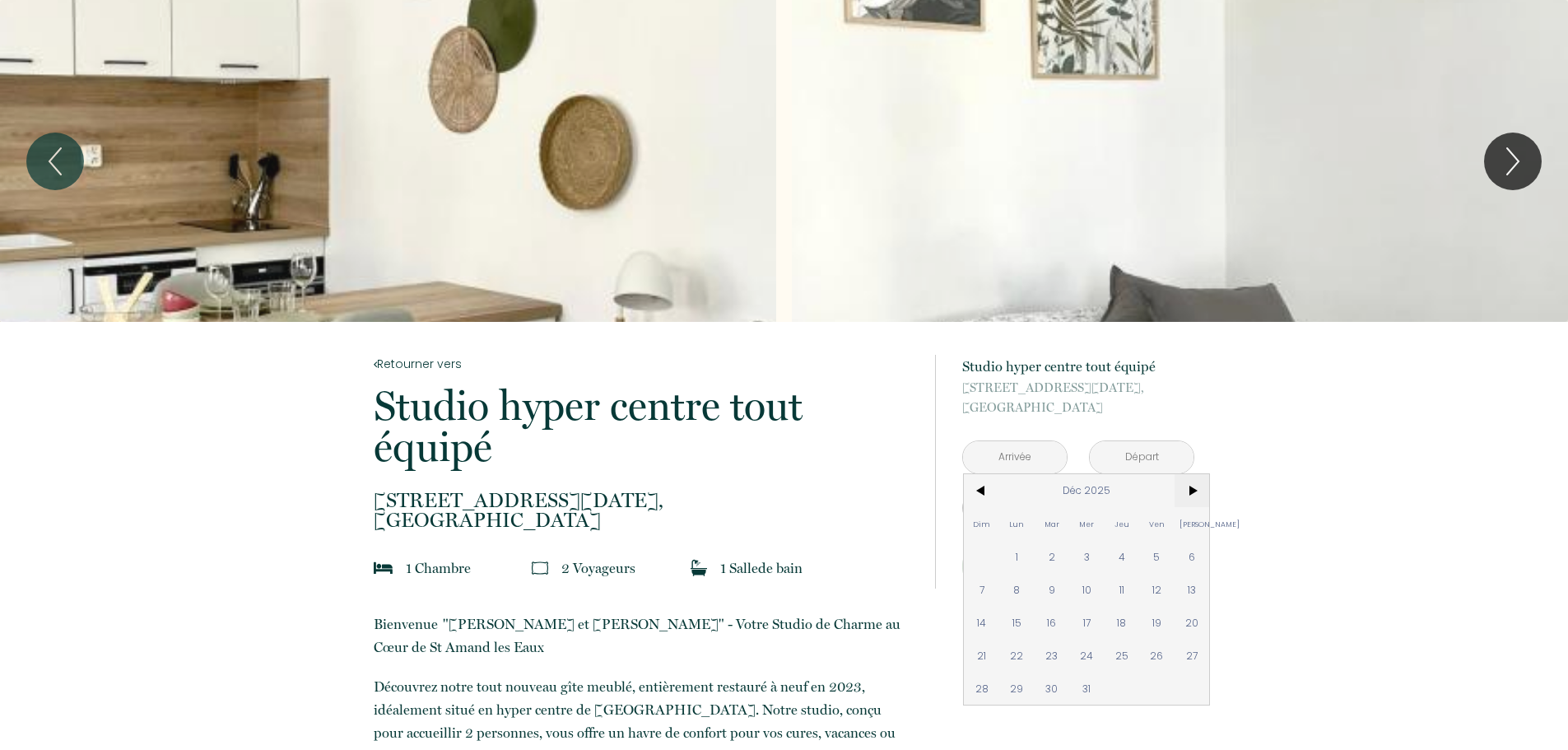
click at [1197, 489] on span ">" at bounding box center [1192, 491] width 35 height 33
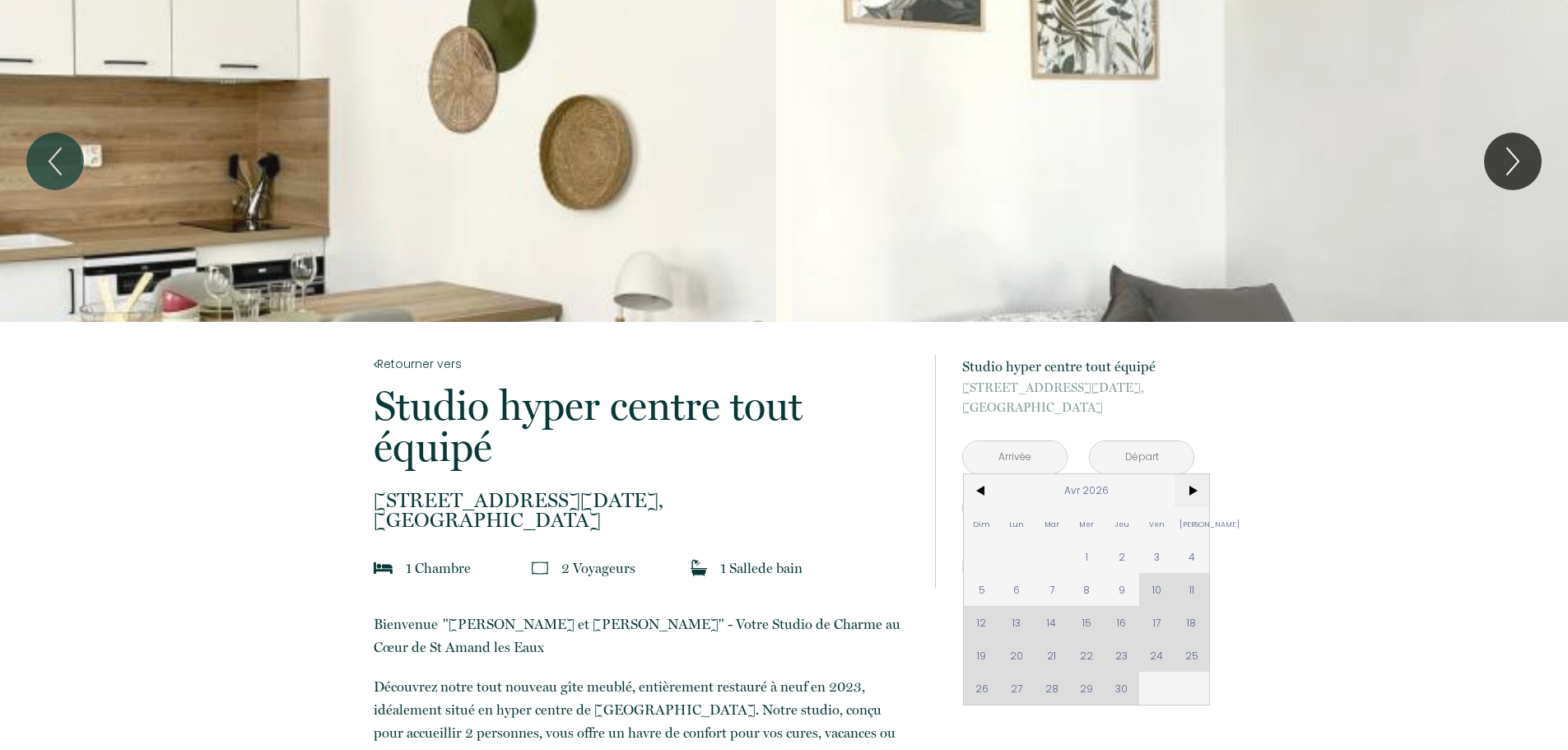
click at [1197, 489] on span ">" at bounding box center [1192, 491] width 35 height 33
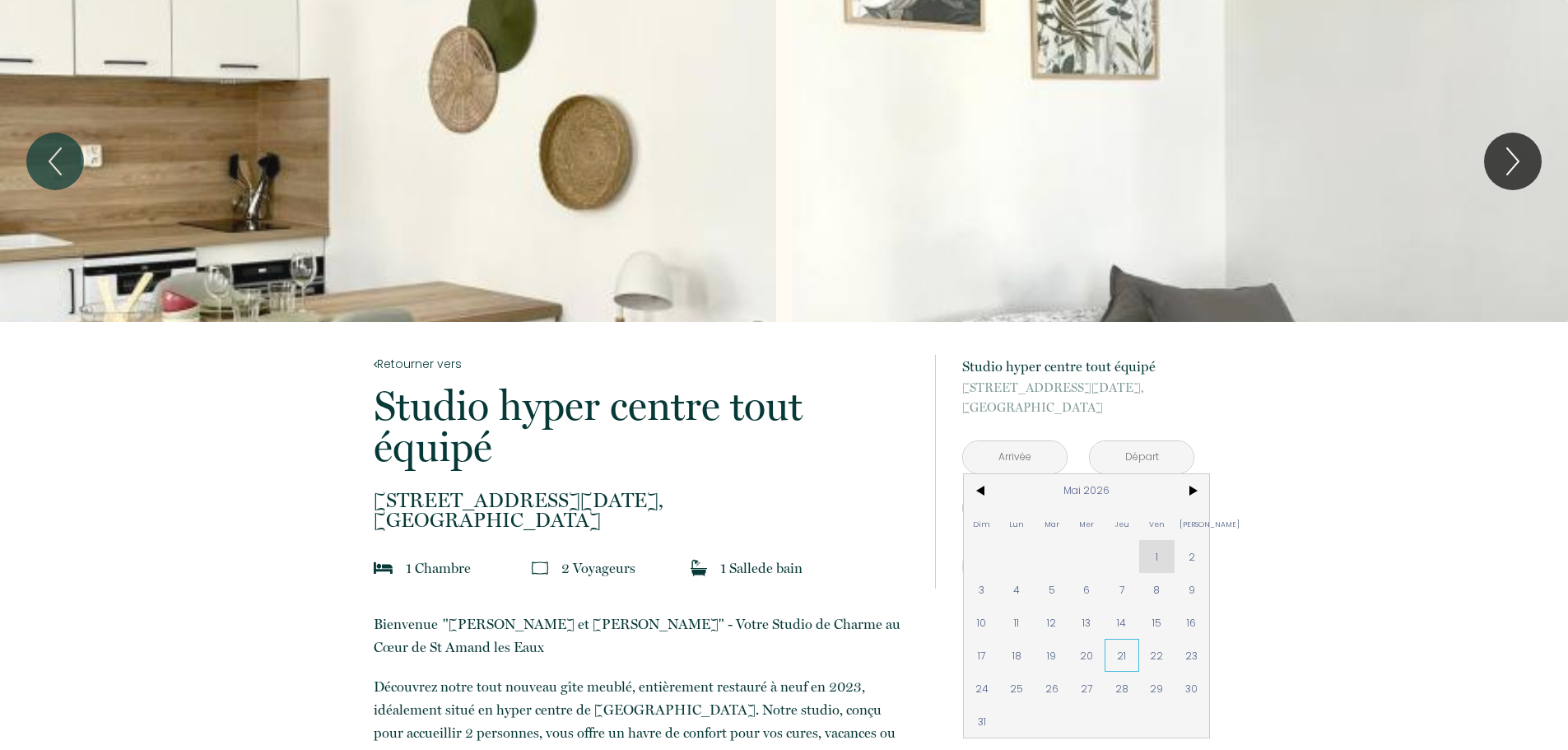
click at [1119, 659] on span "21" at bounding box center [1122, 655] width 35 height 33
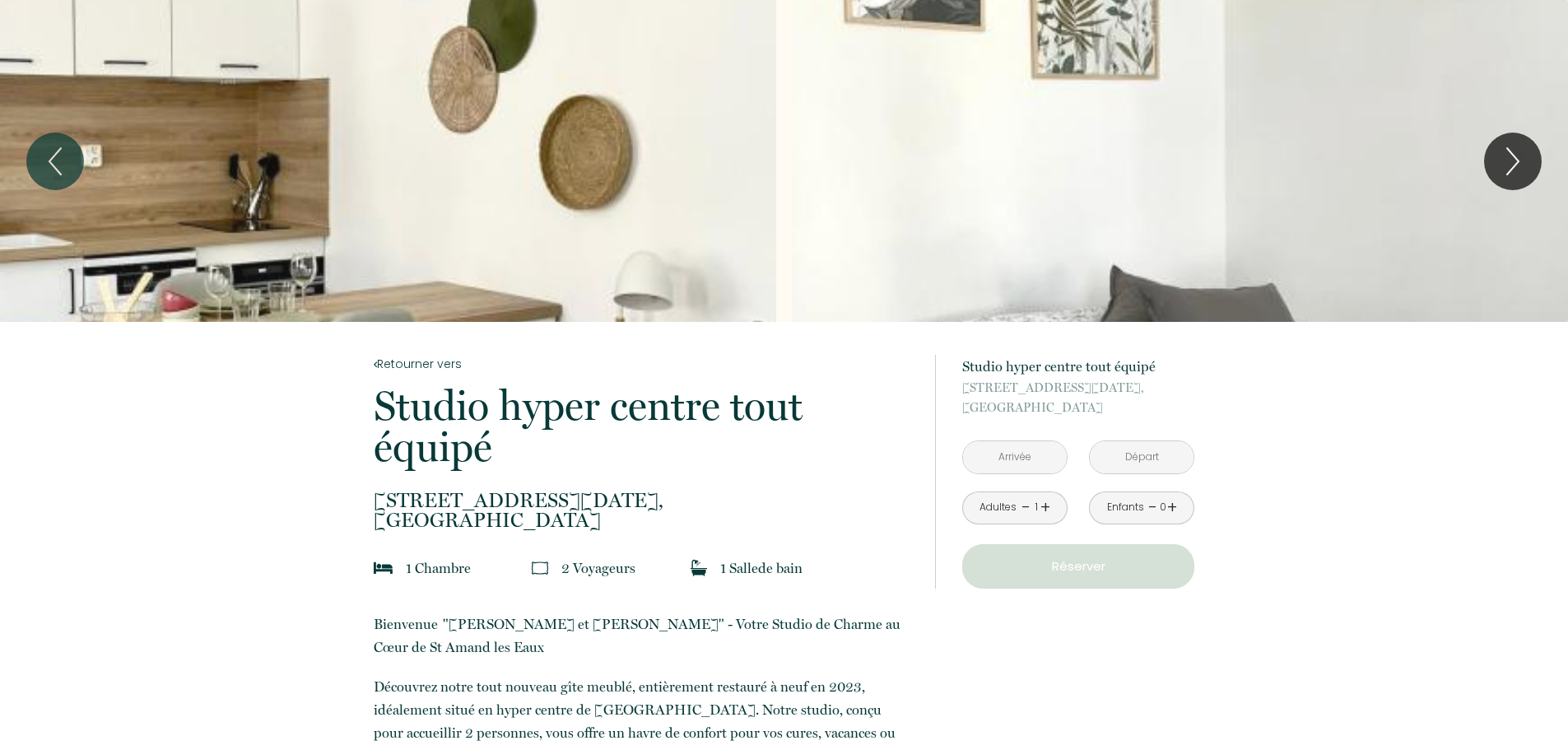
type input "[DATE]"
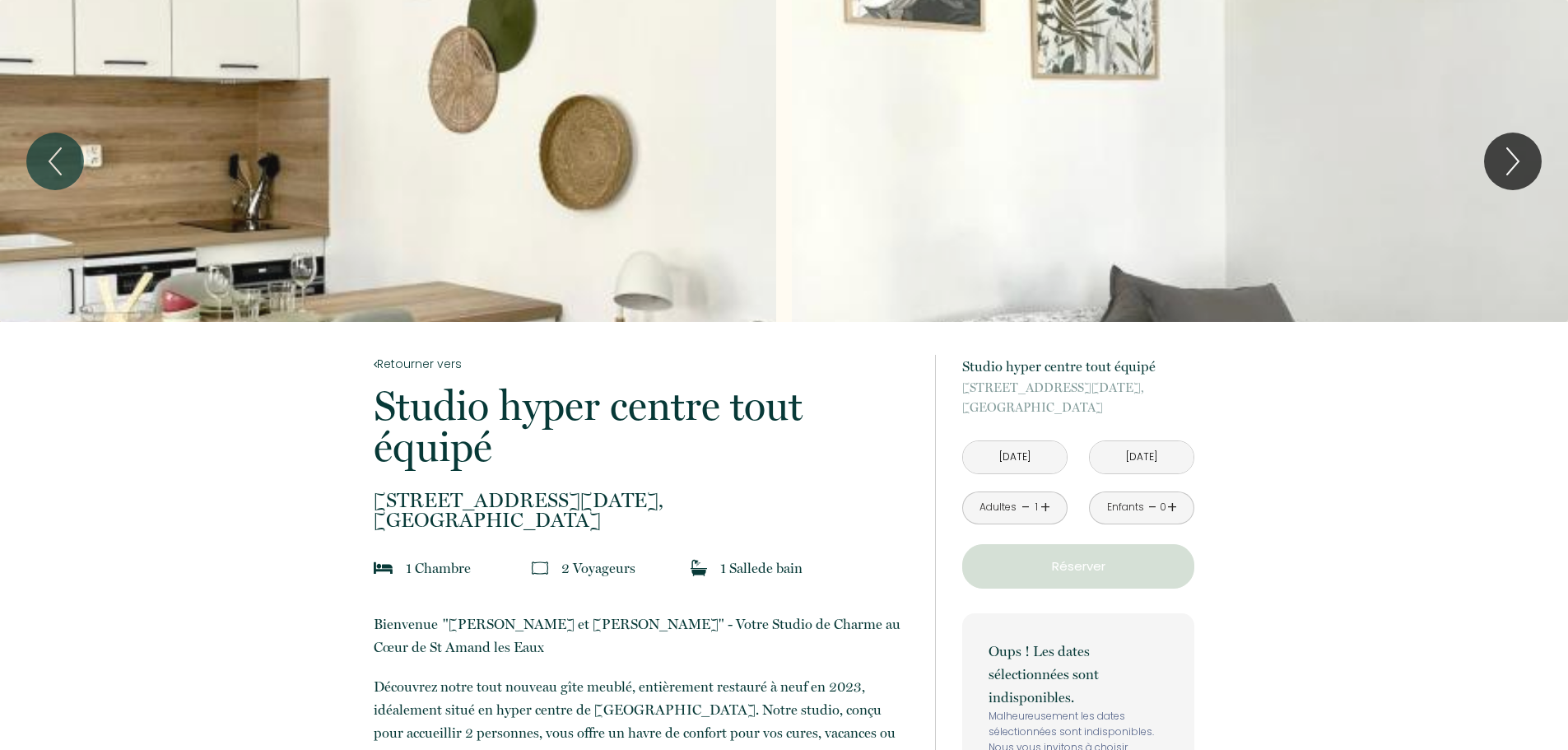
click at [1041, 506] on link "+" at bounding box center [1045, 507] width 10 height 26
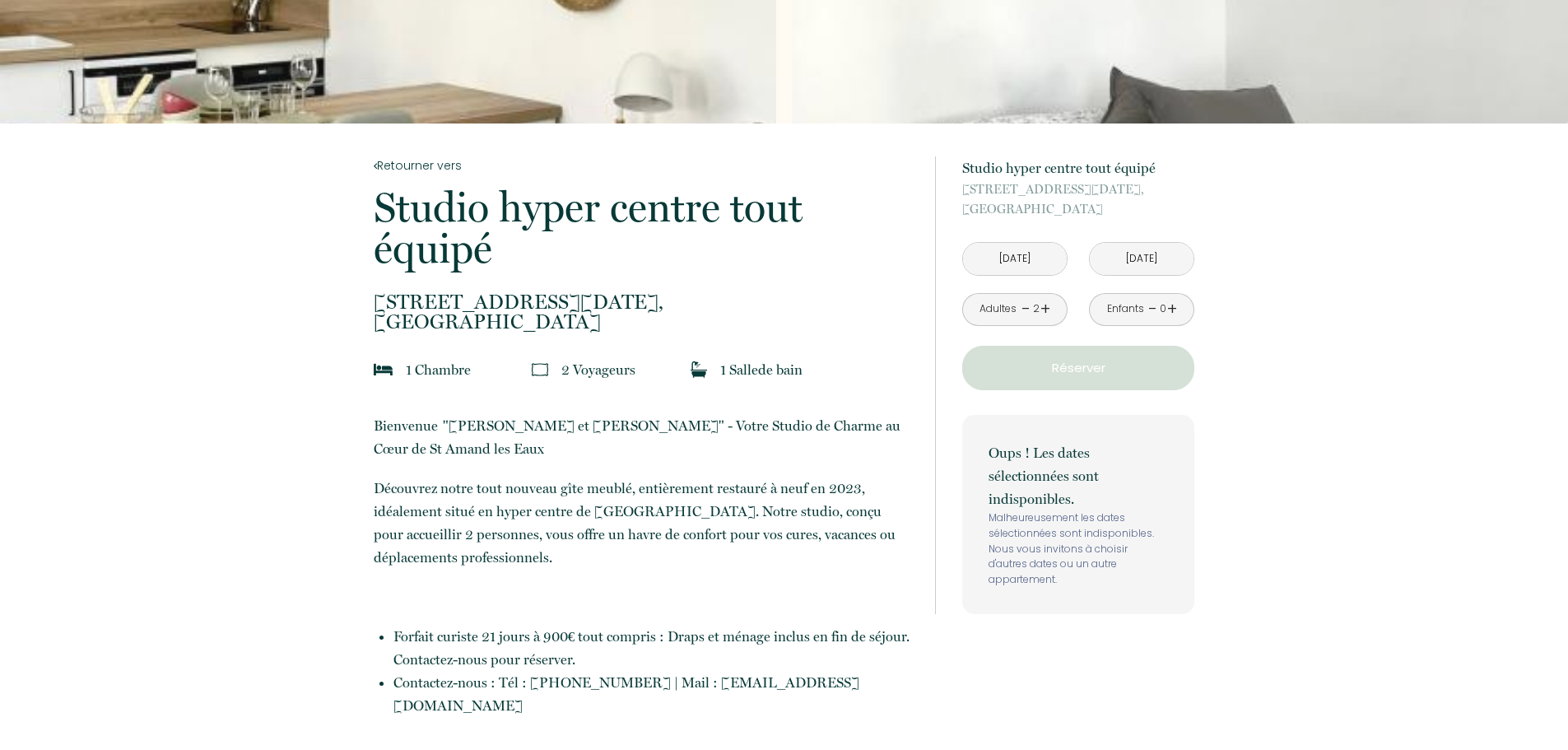
scroll to position [247, 0]
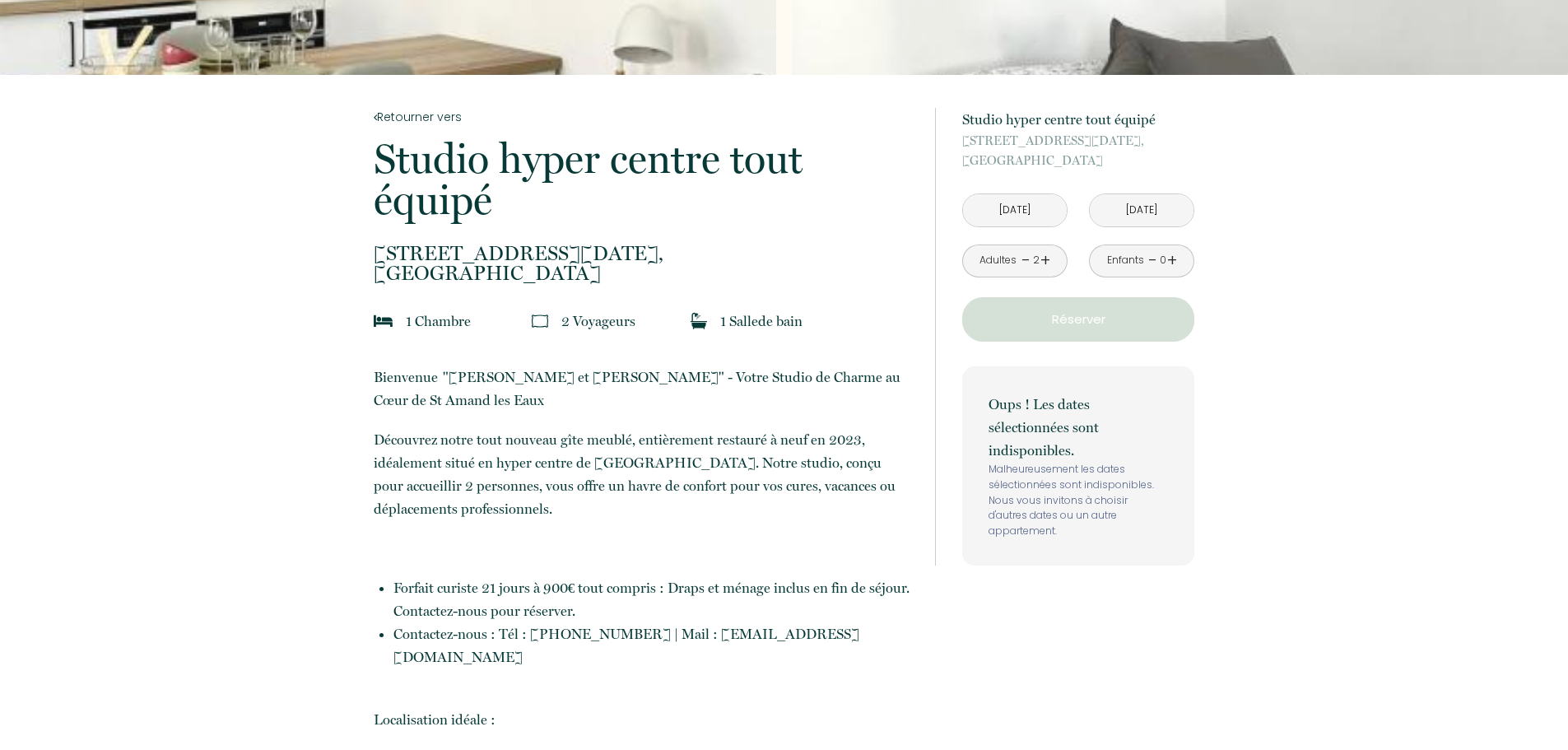
click at [1010, 221] on input "[DATE]" at bounding box center [1015, 210] width 103 height 32
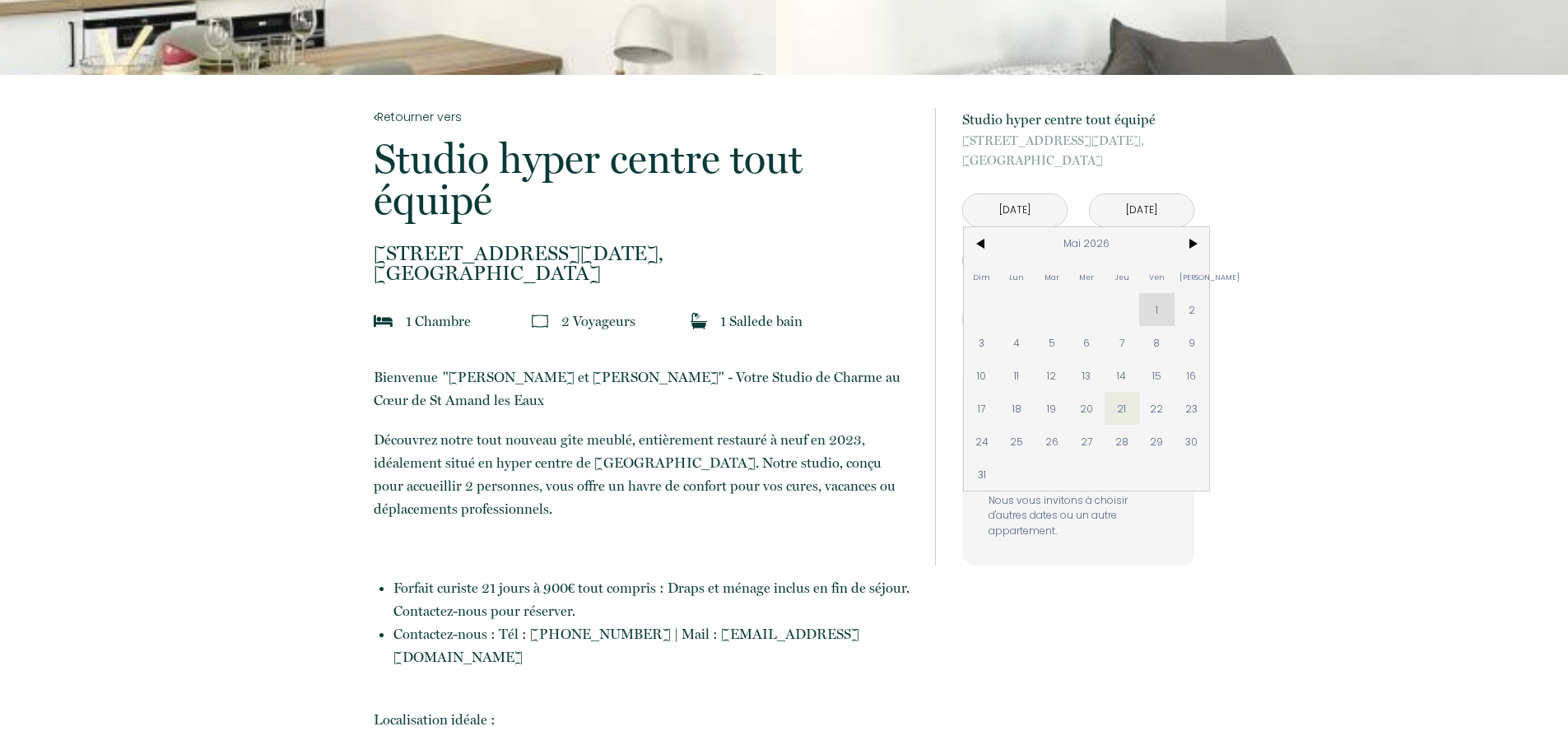
click at [1169, 301] on div "Dim Lun Mar Mer Jeu Ven Sam 1 2 3 4 5 6 7 8 9 10 11 12 13 14 15 16 17 18 19 20 …" at bounding box center [1087, 358] width 245 height 263
click at [1167, 301] on div "Dim Lun Mar Mer Jeu Ven Sam 1 2 3 4 5 6 7 8 9 10 11 12 13 14 15 16 17 18 19 20 …" at bounding box center [1087, 358] width 245 height 263
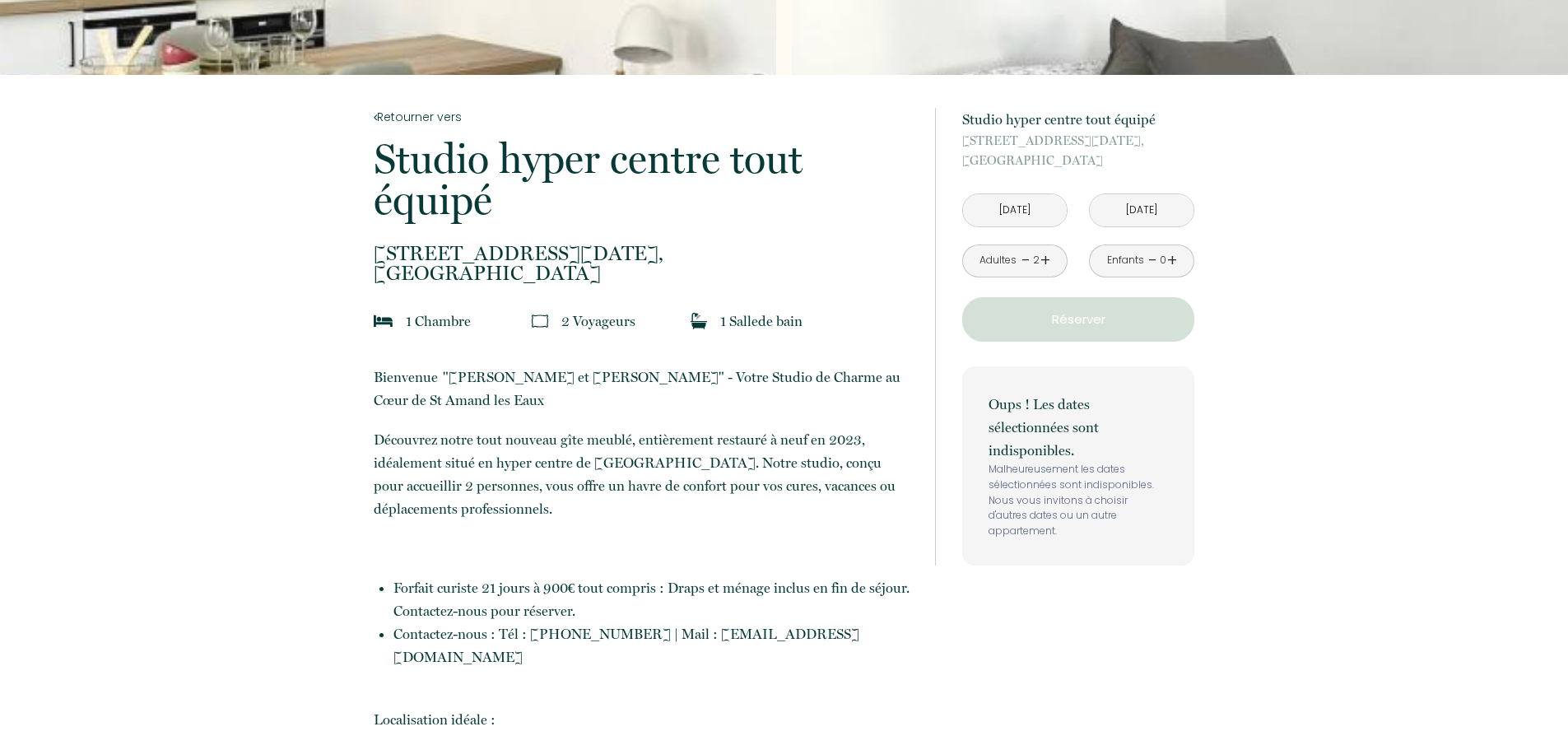
click at [1031, 200] on input "[DATE]" at bounding box center [1015, 210] width 103 height 32
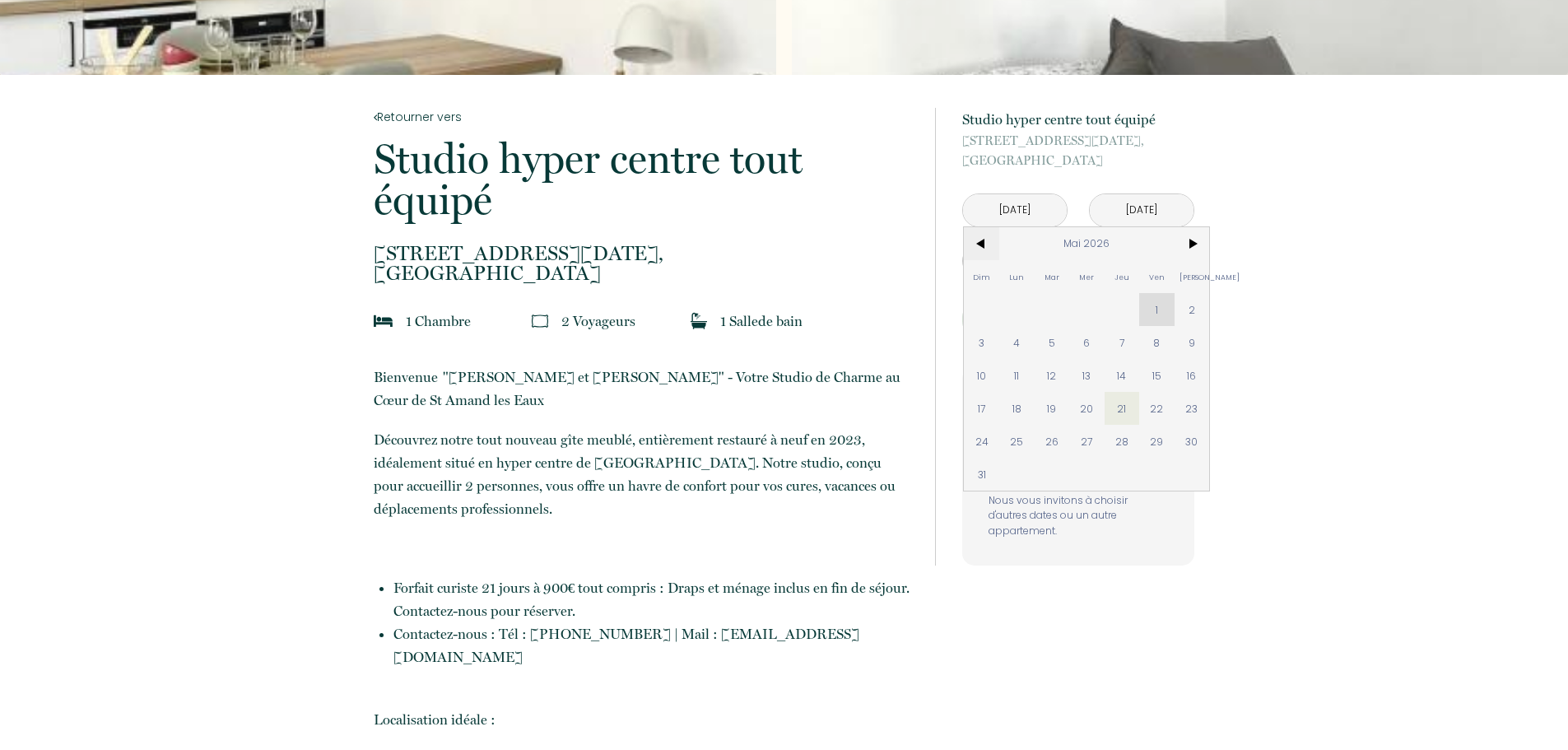
click at [978, 239] on span "<" at bounding box center [982, 244] width 35 height 33
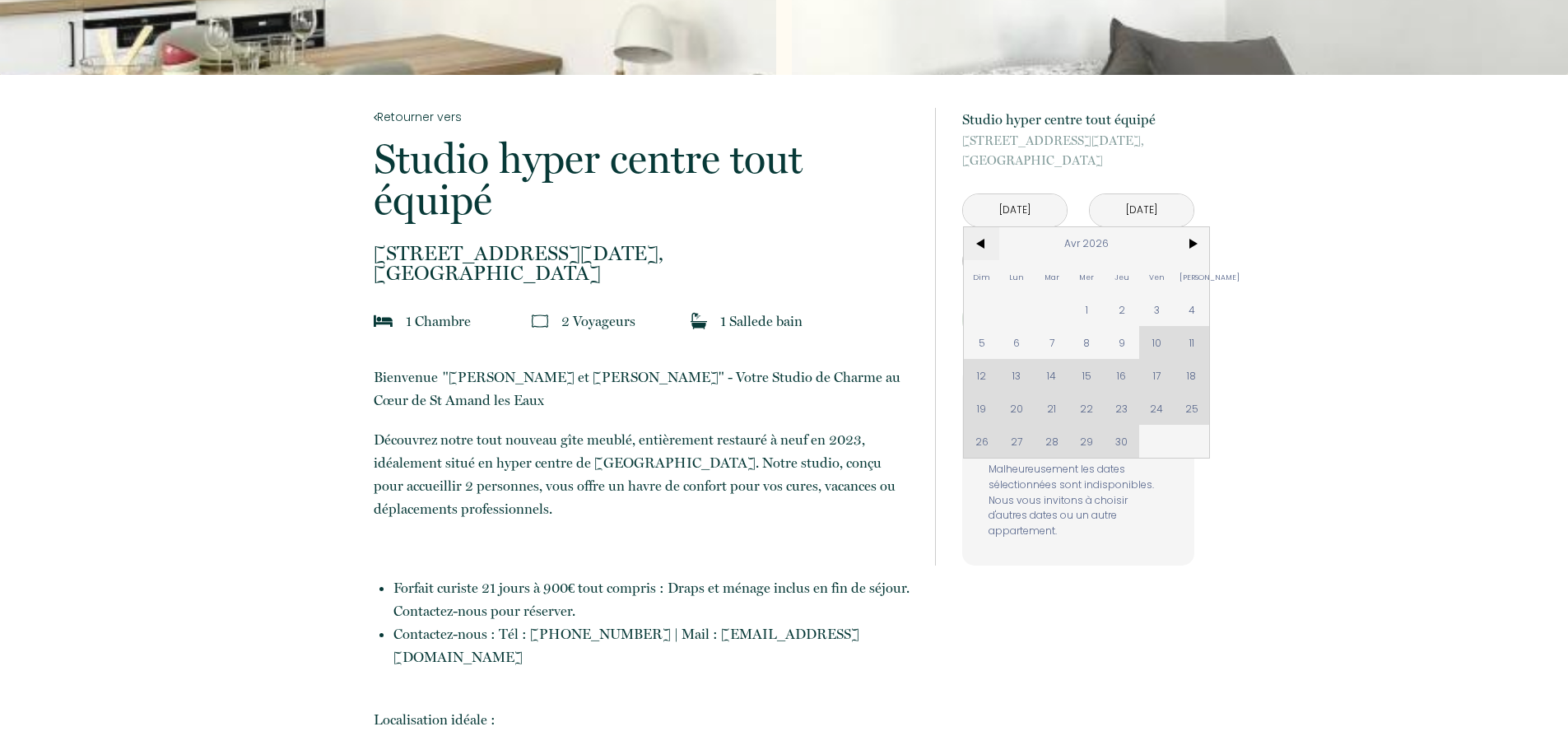
click at [978, 239] on span "<" at bounding box center [982, 244] width 35 height 33
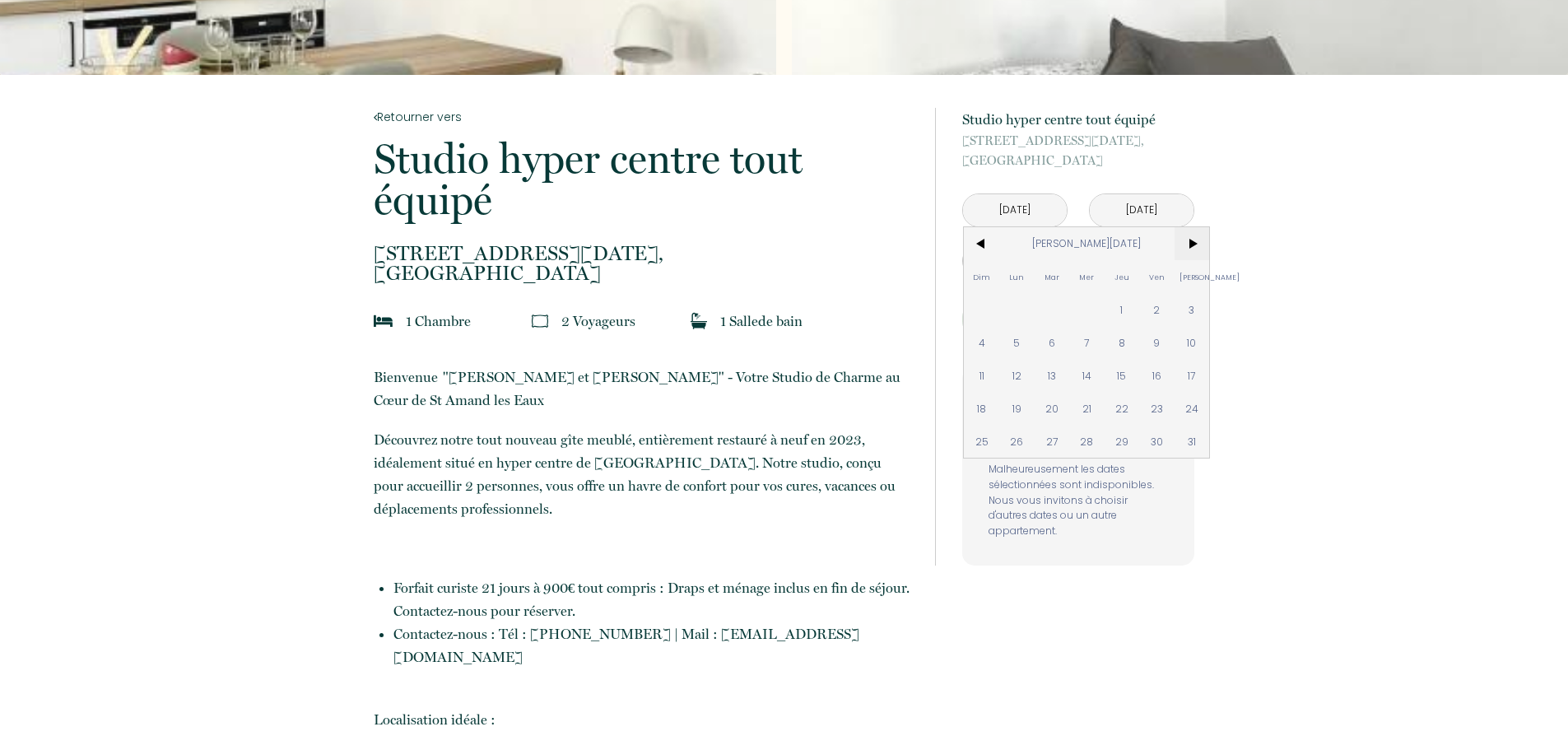
click at [1189, 240] on span ">" at bounding box center [1192, 244] width 35 height 33
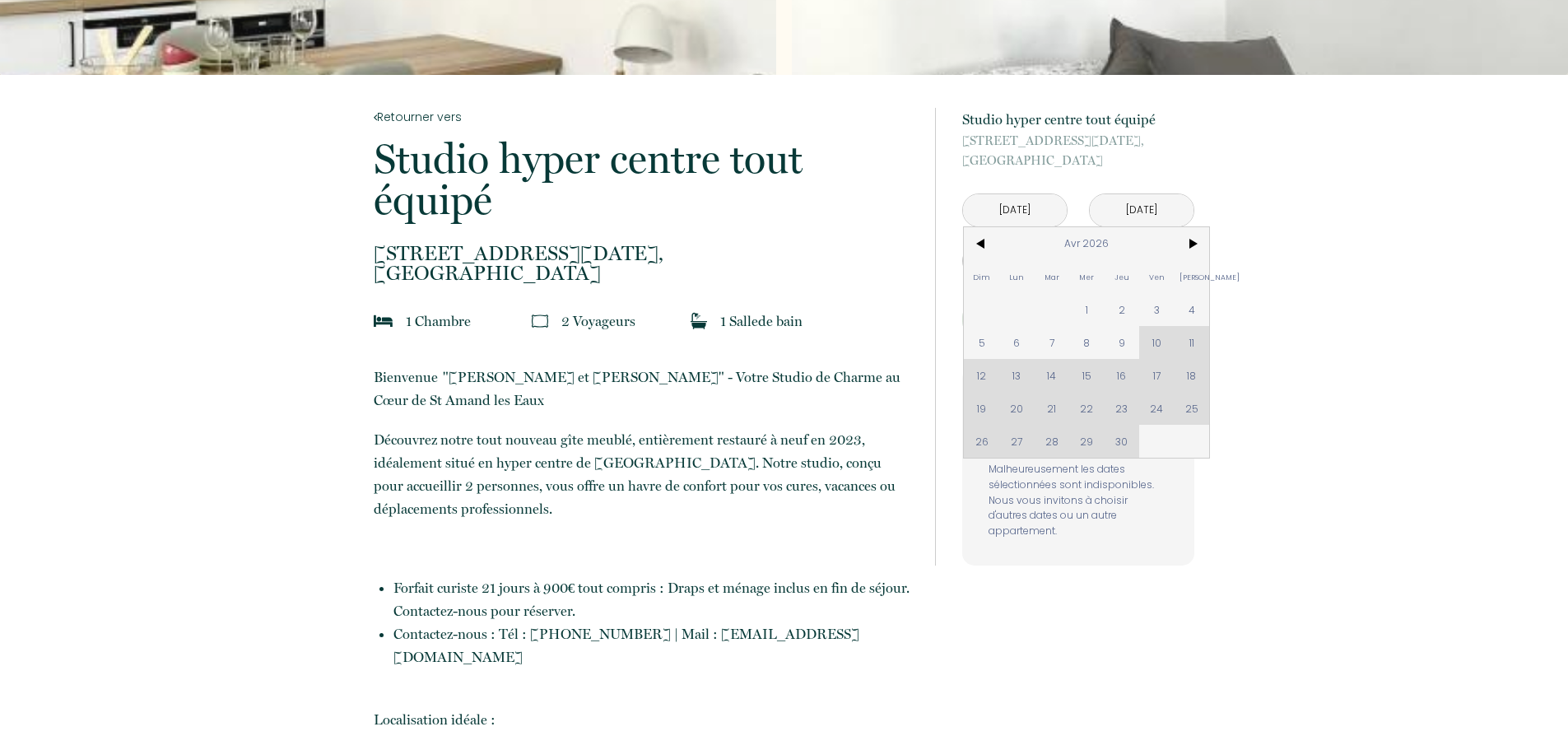
click at [1159, 347] on div "Dim Lun Mar Mer Jeu Ven Sam 1 2 3 4 5 6 7 8 9 10 11 12 13 14 15 16 17 18 19 20 …" at bounding box center [1087, 342] width 245 height 231
click at [1122, 447] on div "Dim Lun Mar Mer Jeu Ven Sam 1 2 3 4 5 6 7 8 9 10 11 12 13 14 15 16 17 18 19 20 …" at bounding box center [1087, 342] width 245 height 231
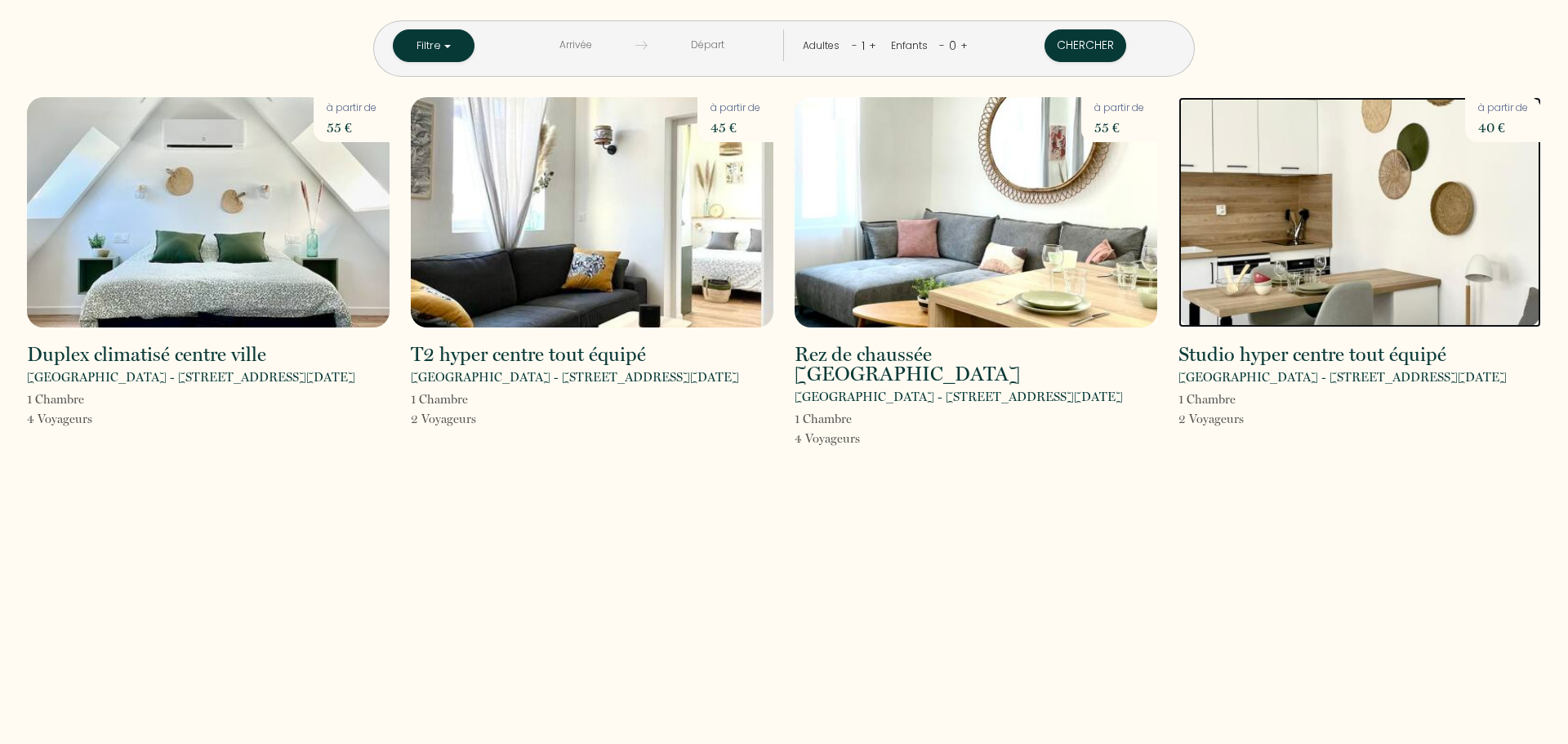
click at [1266, 270] on img at bounding box center [1359, 212] width 362 height 231
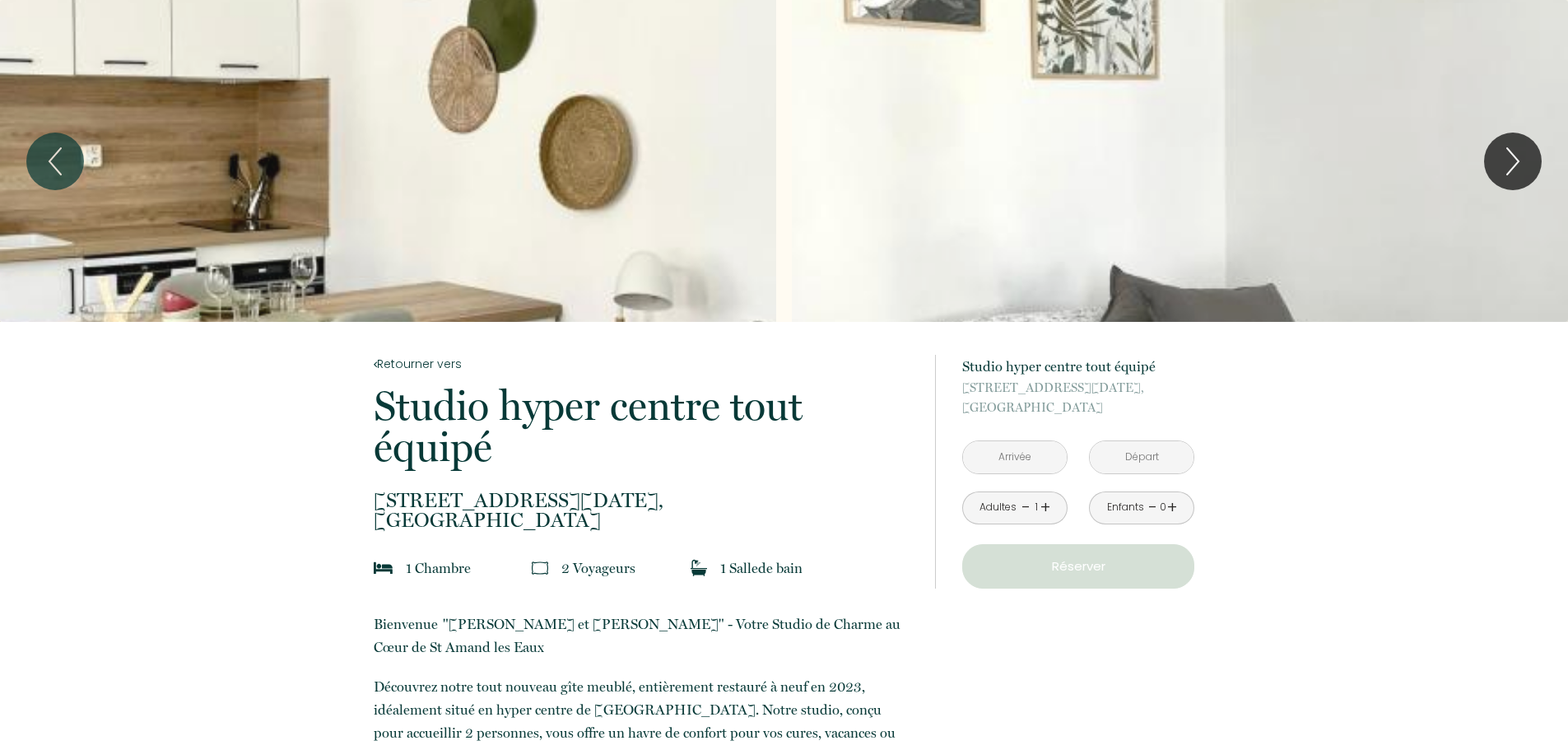
click at [1018, 452] on input "text" at bounding box center [1015, 457] width 103 height 32
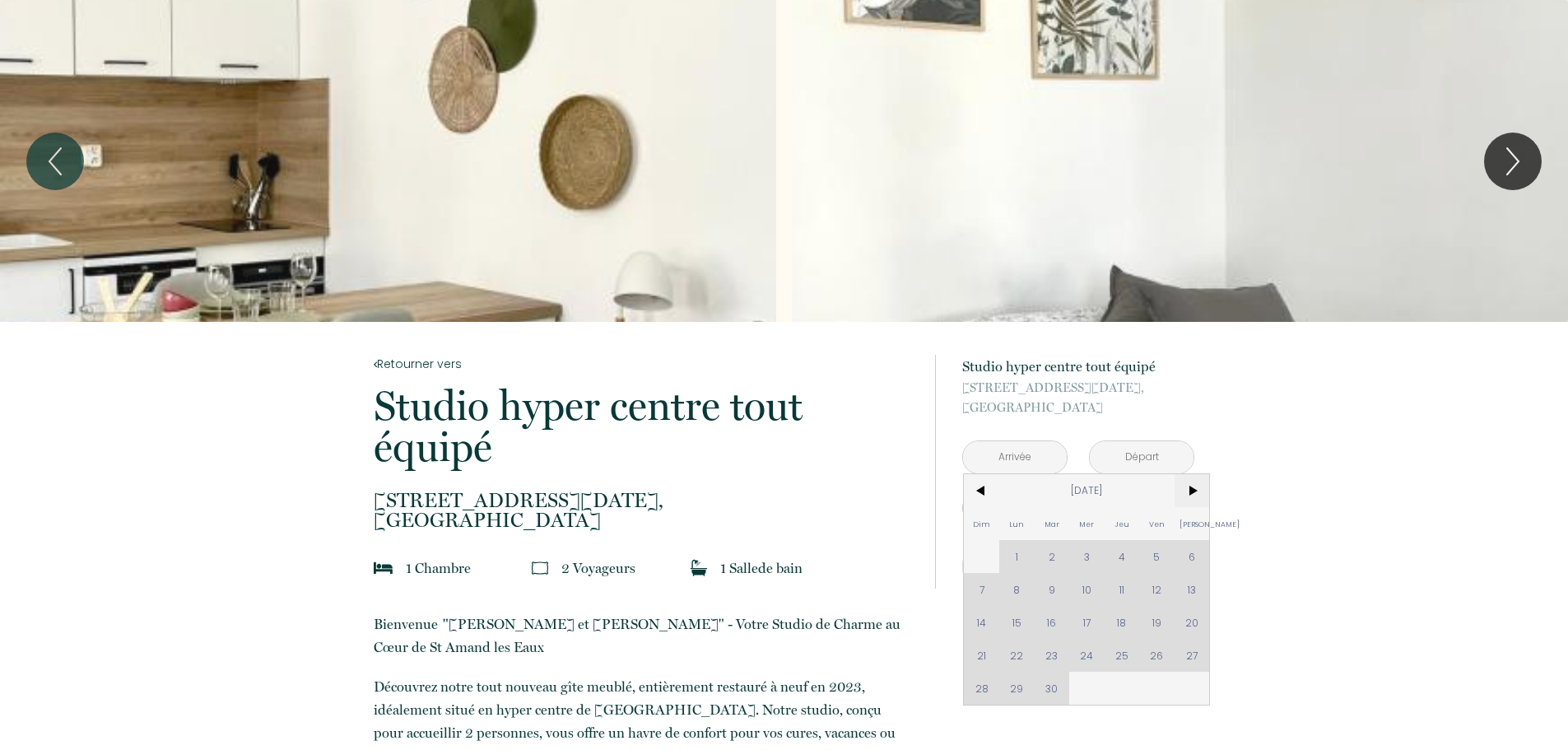
click at [1191, 498] on span ">" at bounding box center [1192, 491] width 35 height 33
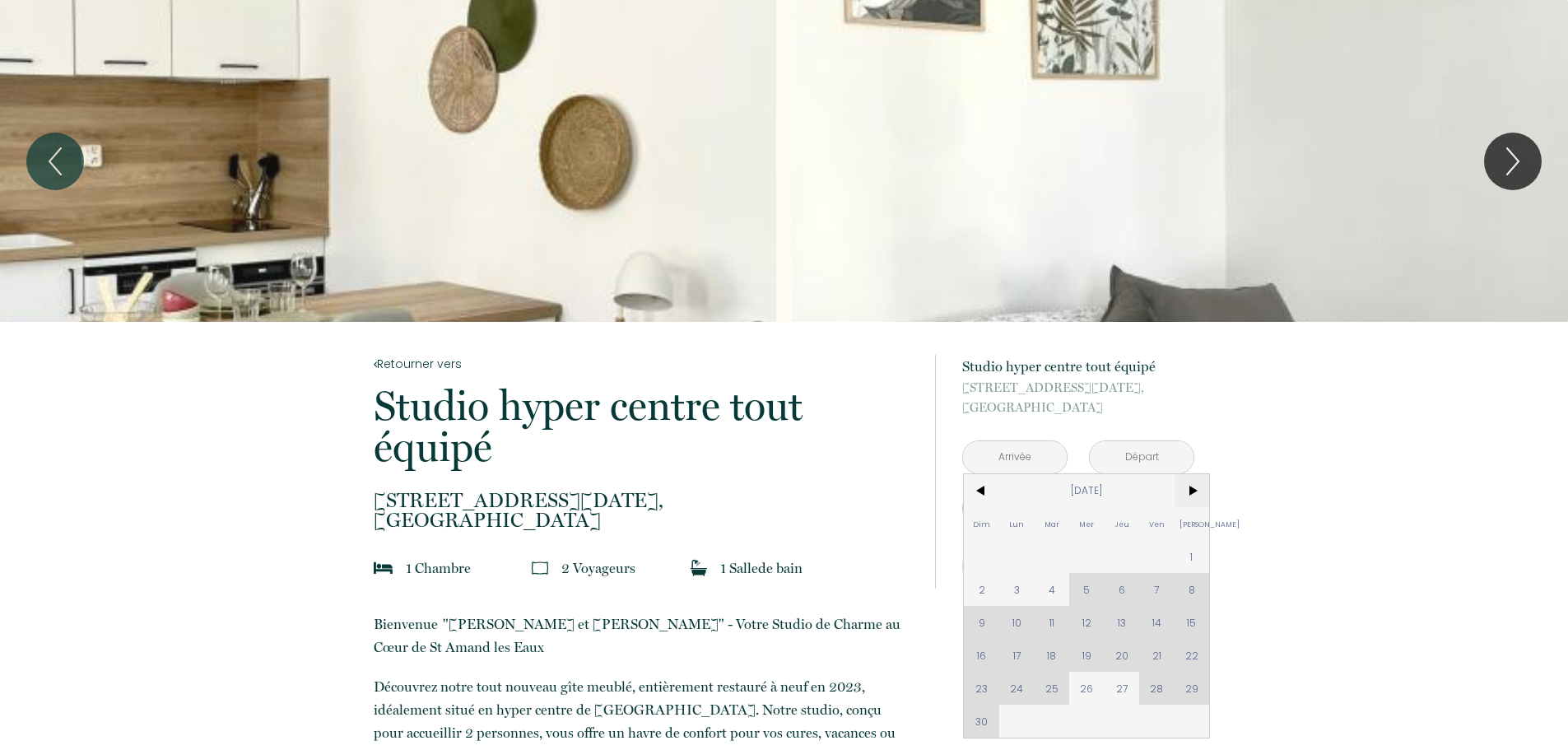
click at [1191, 498] on span ">" at bounding box center [1192, 491] width 35 height 33
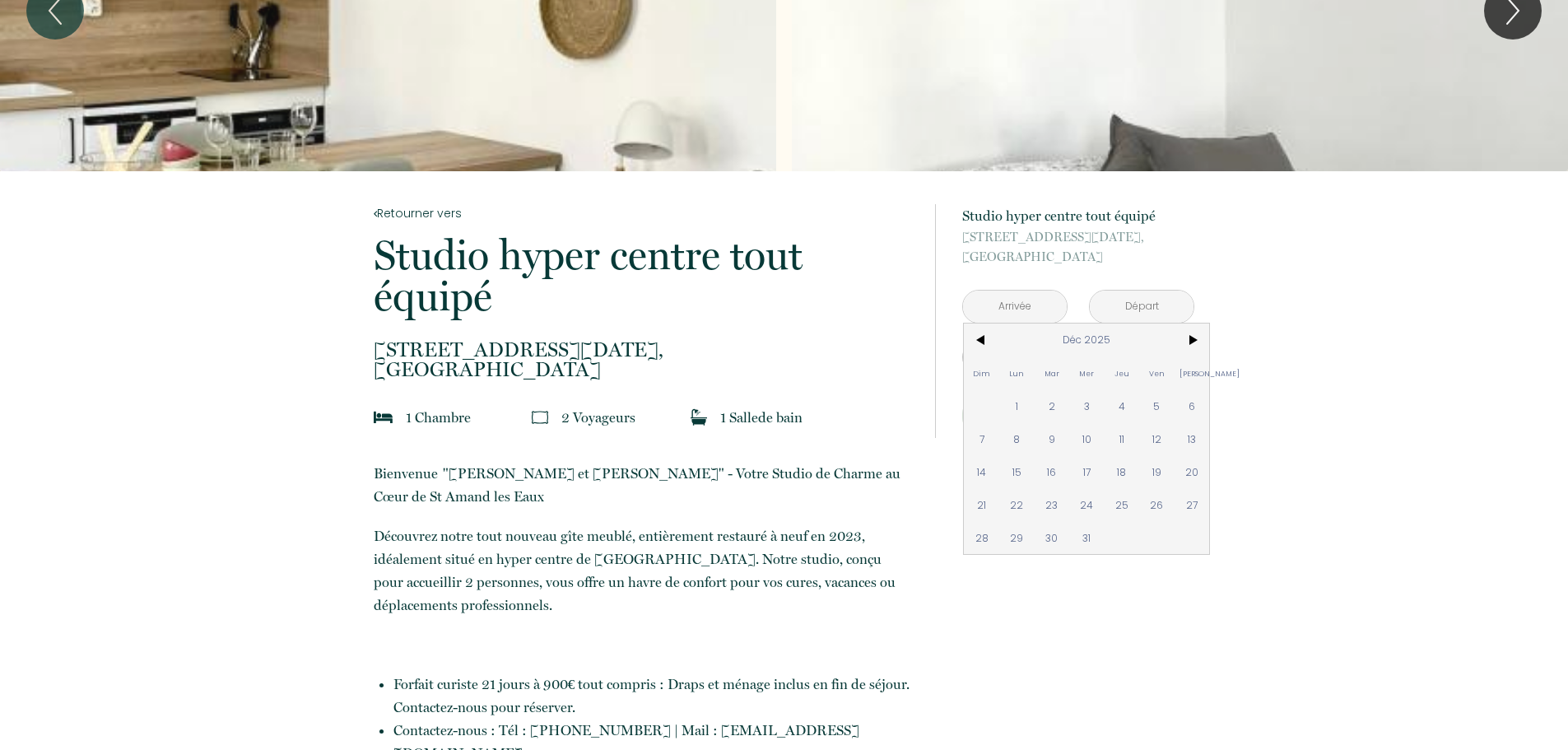
scroll to position [164, 0]
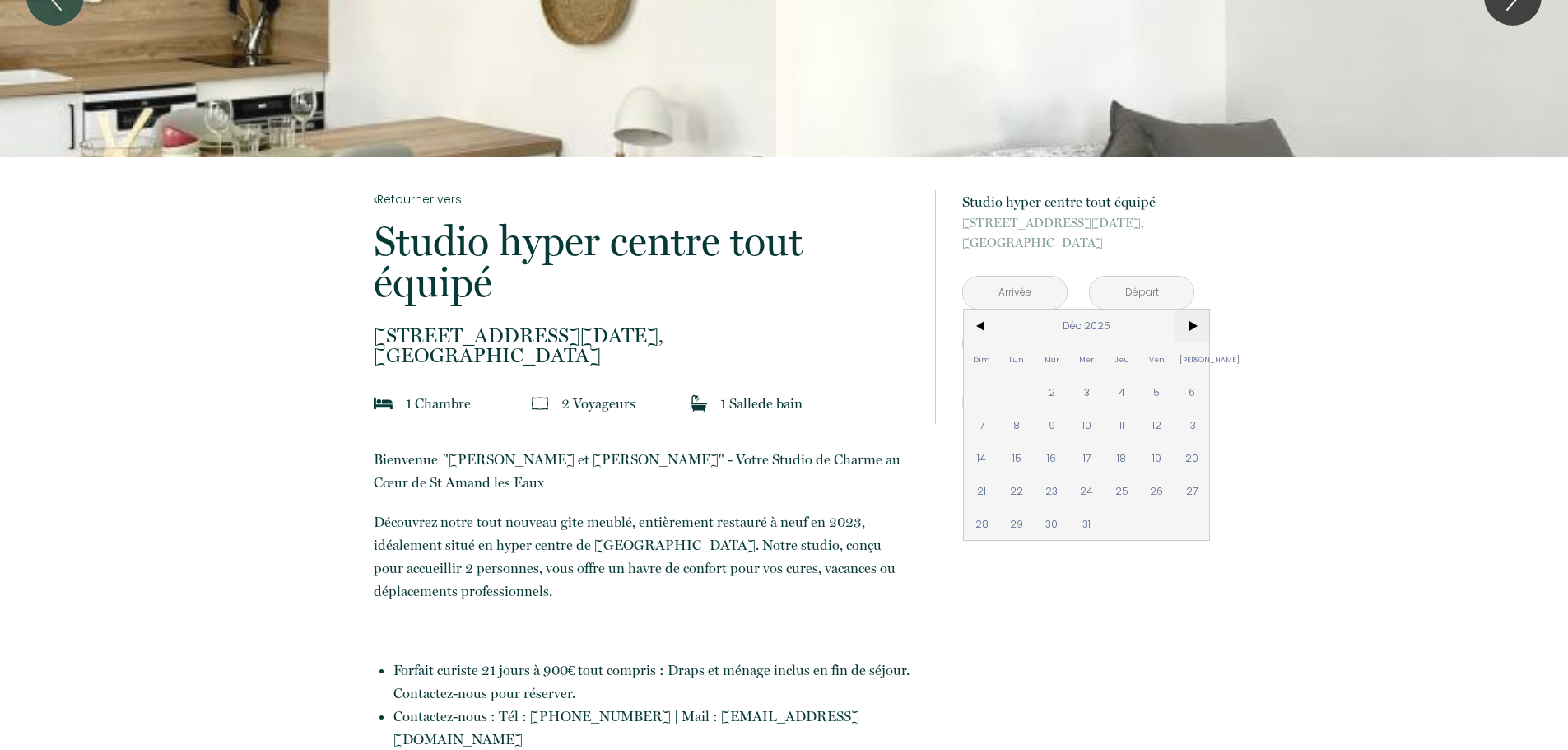
click at [1198, 328] on span ">" at bounding box center [1192, 326] width 35 height 33
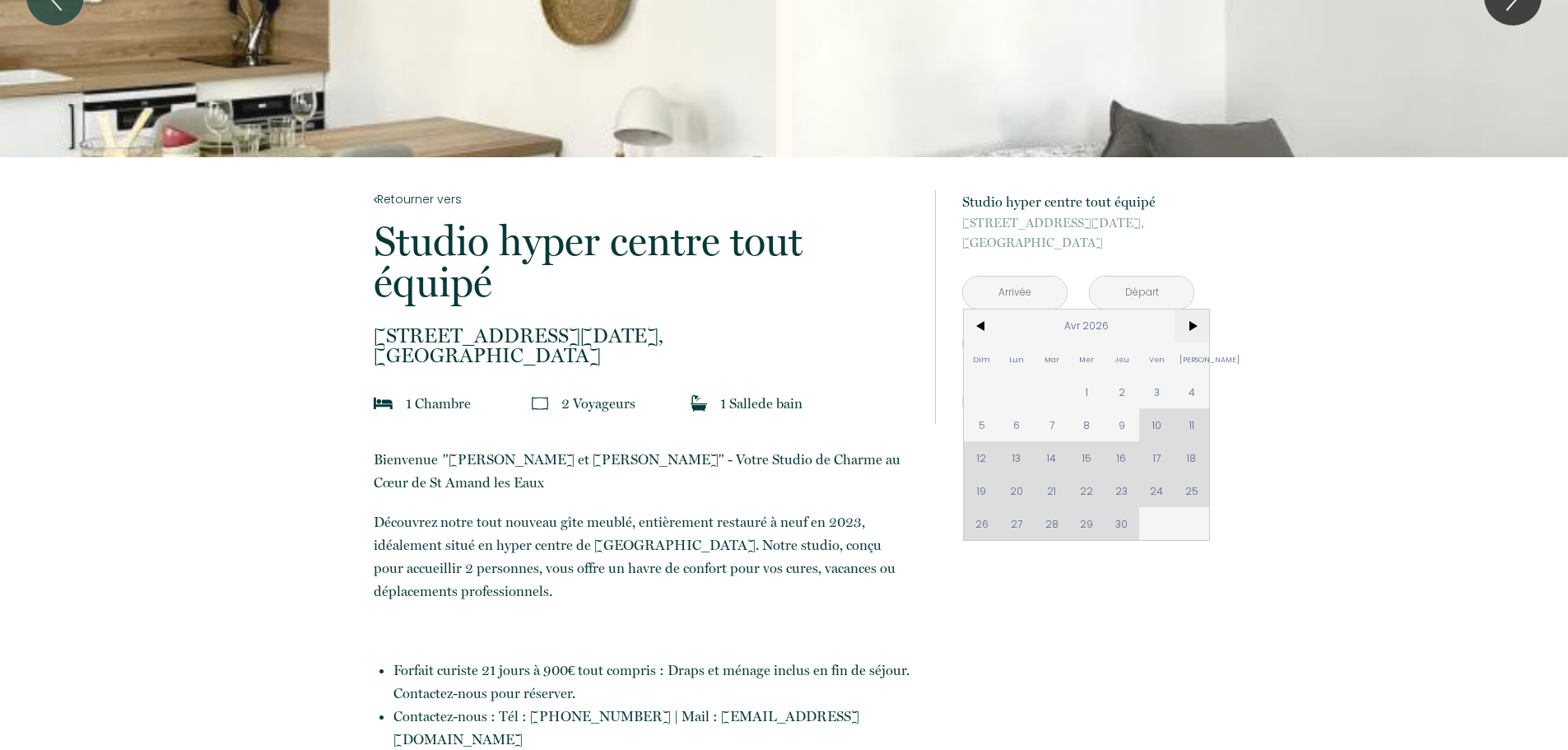
click at [1198, 328] on span ">" at bounding box center [1192, 326] width 35 height 33
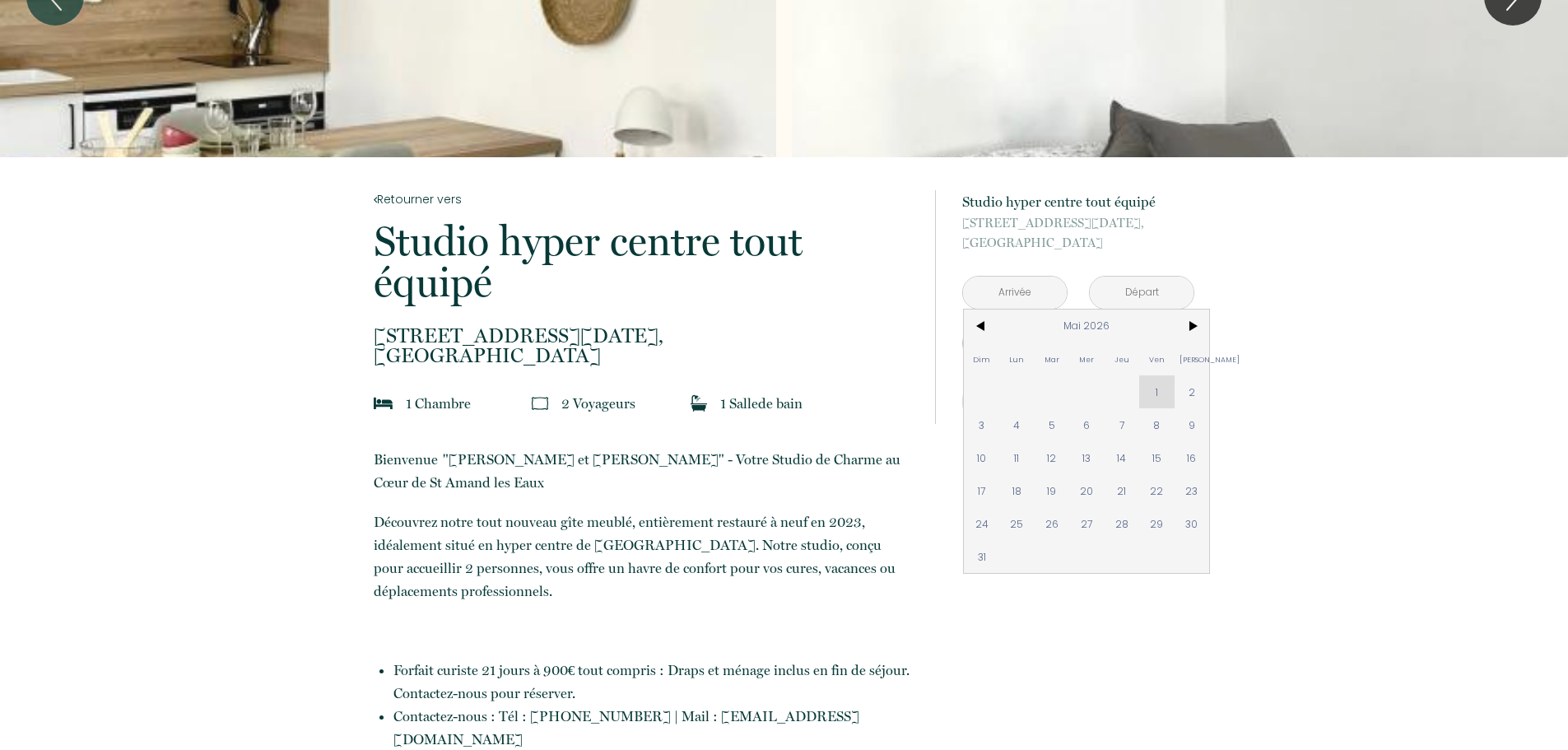
click at [1163, 395] on div "Dim Lun Mar Mer Jeu Ven Sam 1 2 3 4 5 6 7 8 9 10 11 12 13 14 15 16 17 18 19 20 …" at bounding box center [1087, 440] width 245 height 263
click at [1163, 394] on div "Dim Lun Mar Mer Jeu Ven Sam 1 2 3 4 5 6 7 8 9 10 11 12 13 14 15 16 17 18 19 20 …" at bounding box center [1087, 440] width 245 height 263
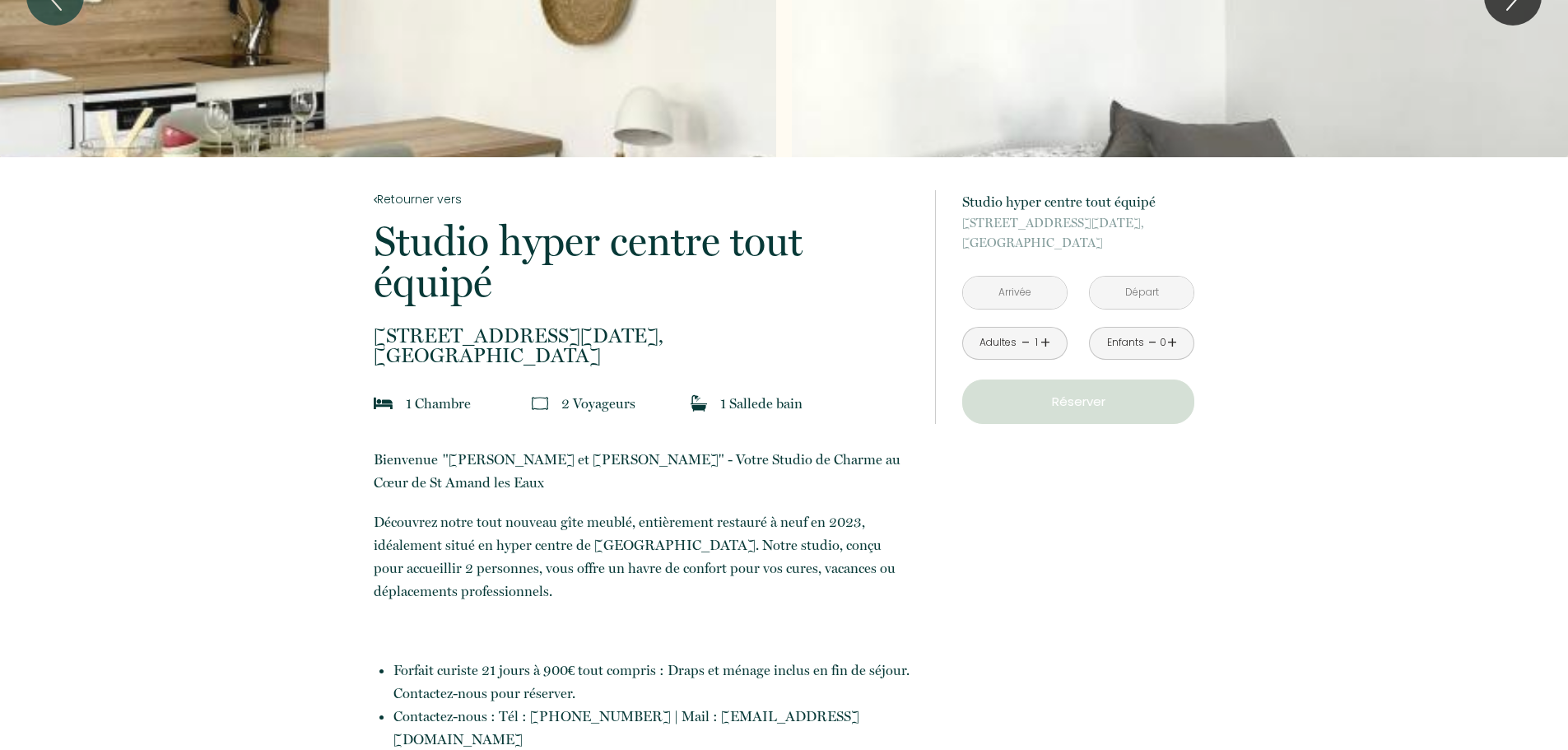
click at [1027, 408] on p "Réserver" at bounding box center [1078, 401] width 221 height 19
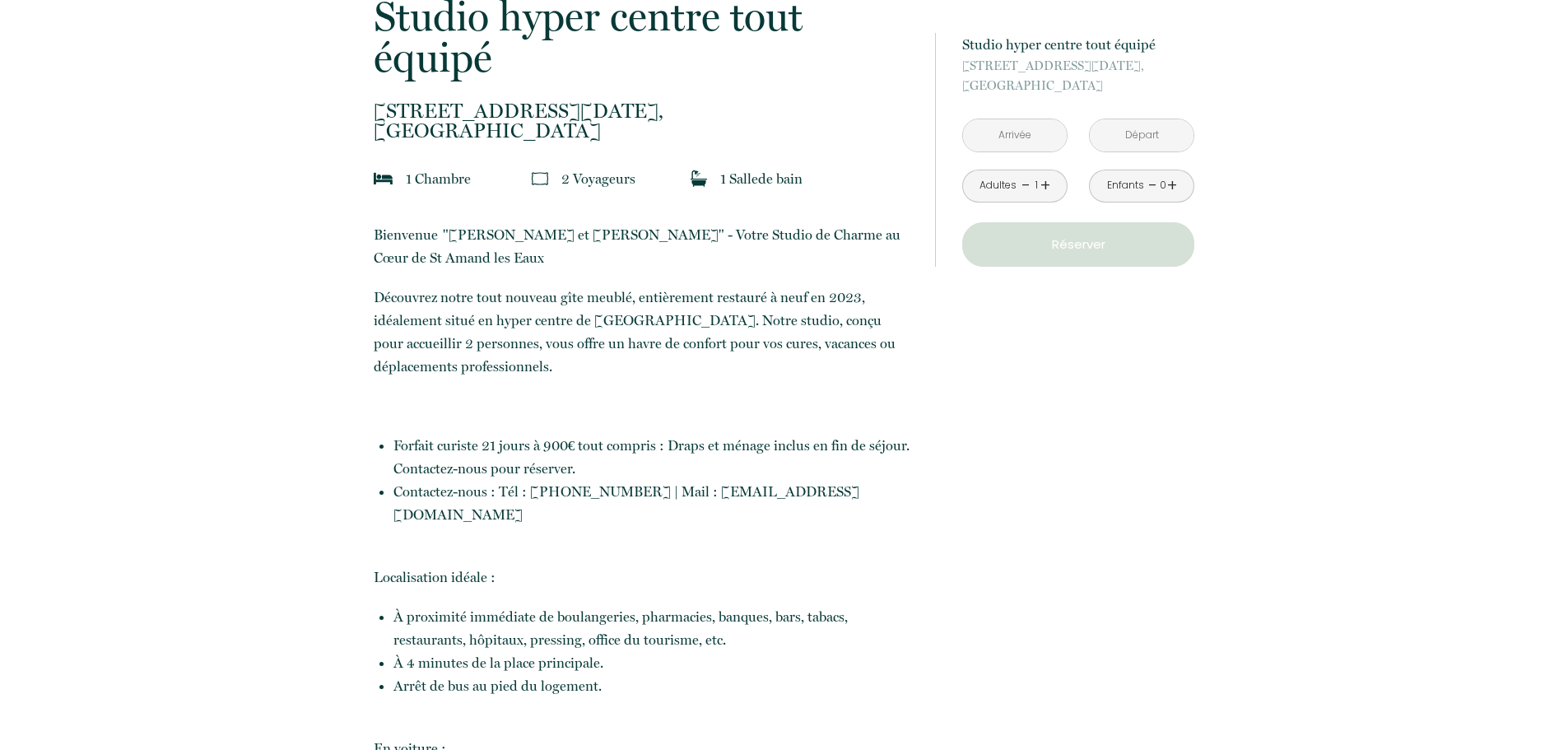
scroll to position [411, 0]
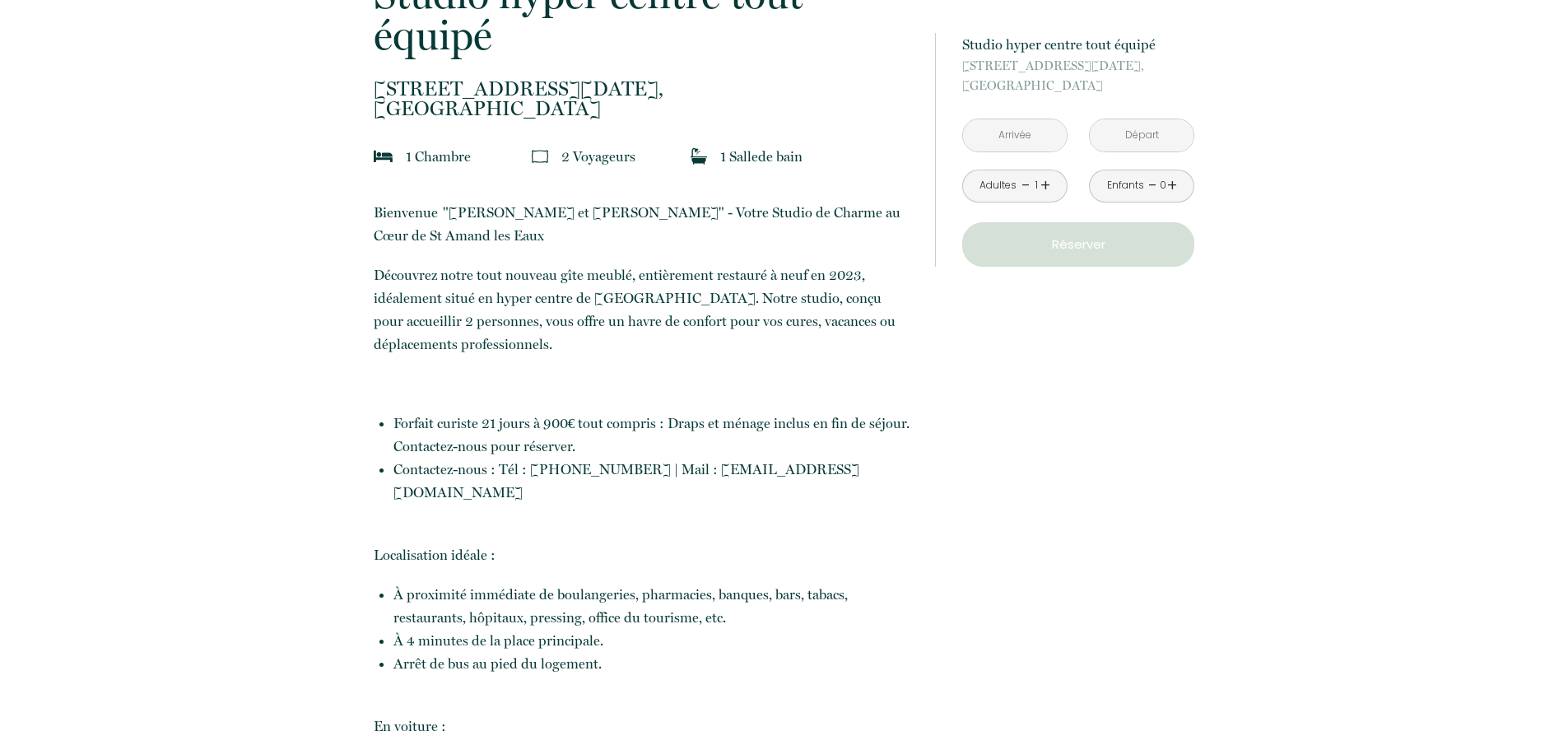
click at [1030, 141] on input "text" at bounding box center [1015, 135] width 103 height 32
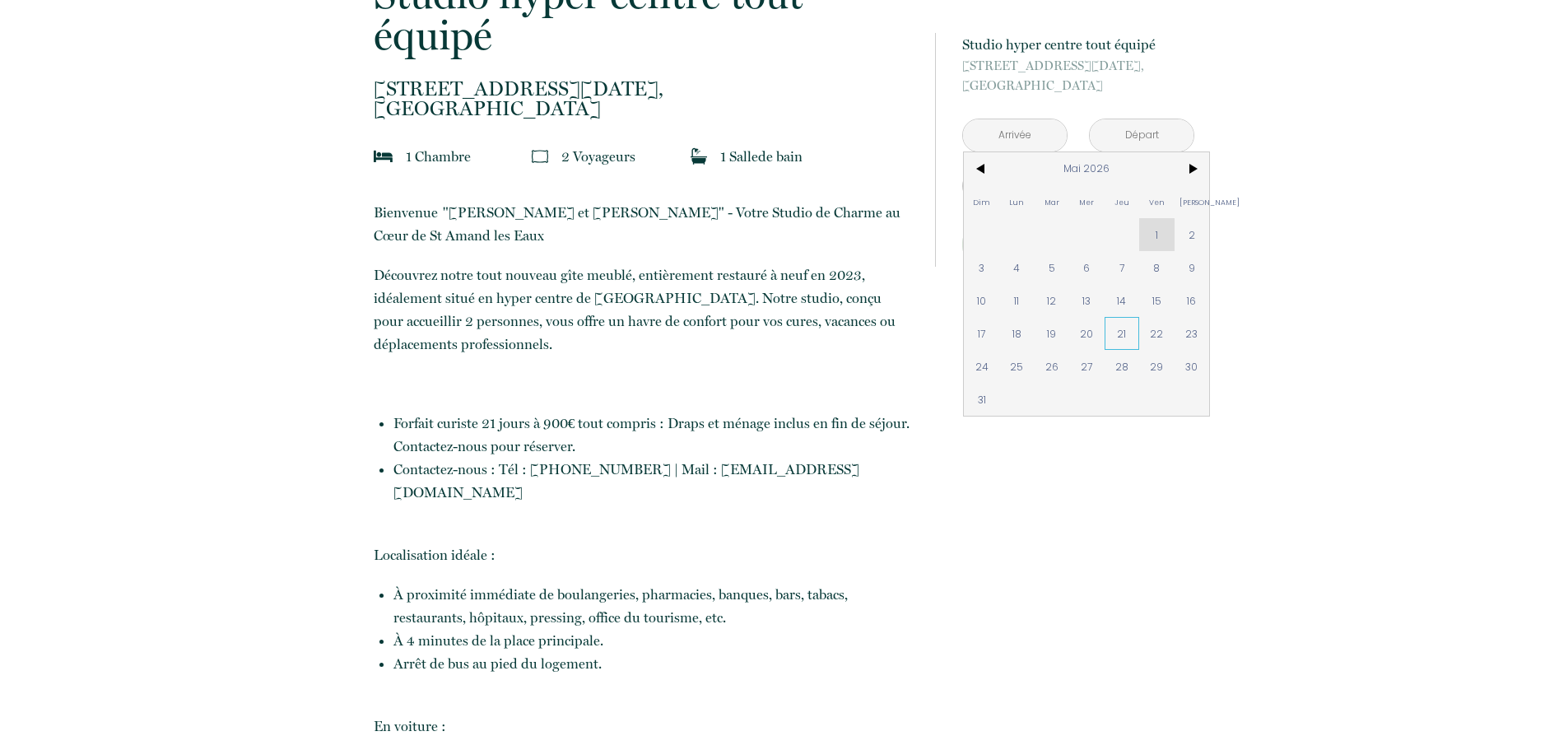
click at [1117, 340] on span "21" at bounding box center [1122, 333] width 35 height 33
type input "[DATE]"
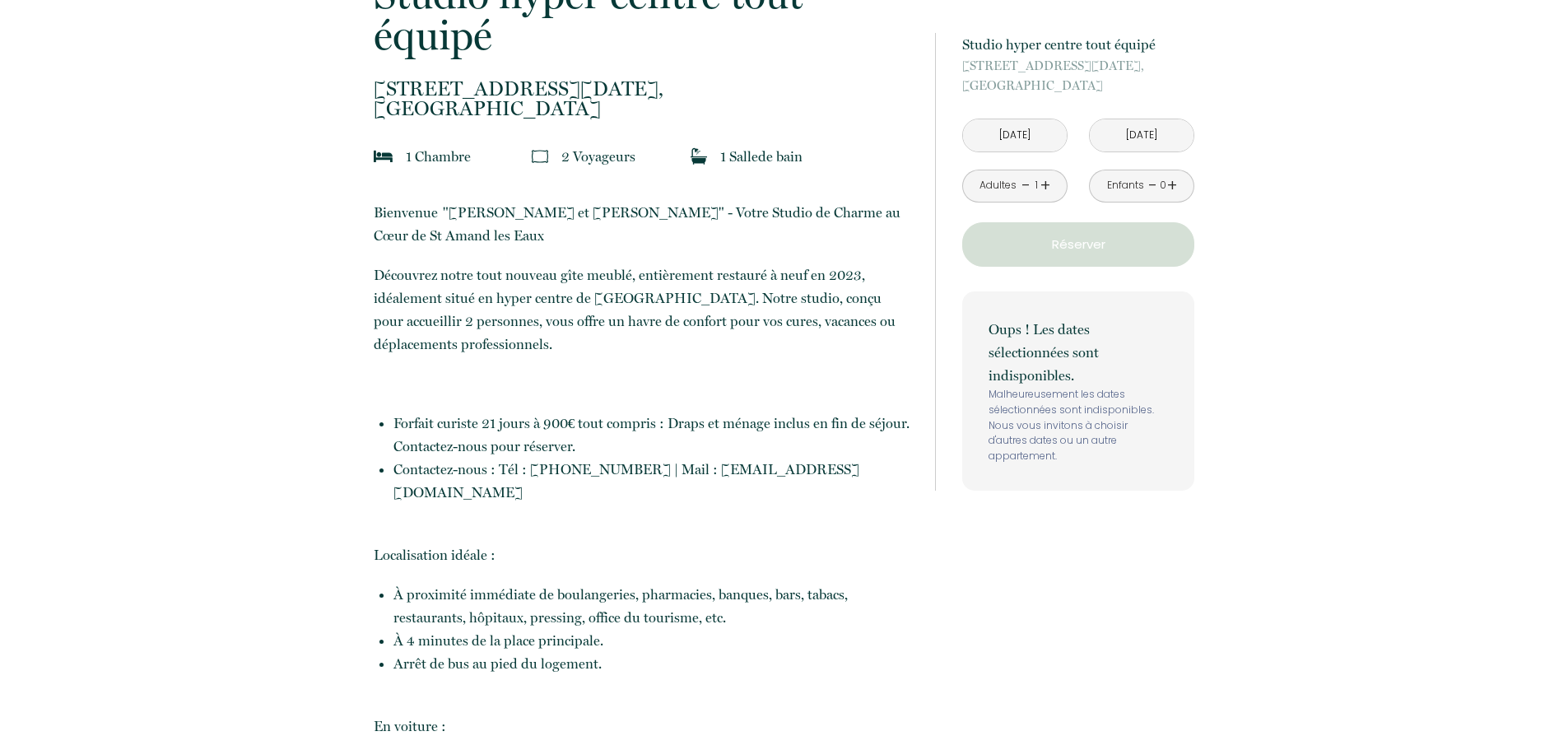
click at [1016, 139] on input "[DATE]" at bounding box center [1015, 135] width 103 height 32
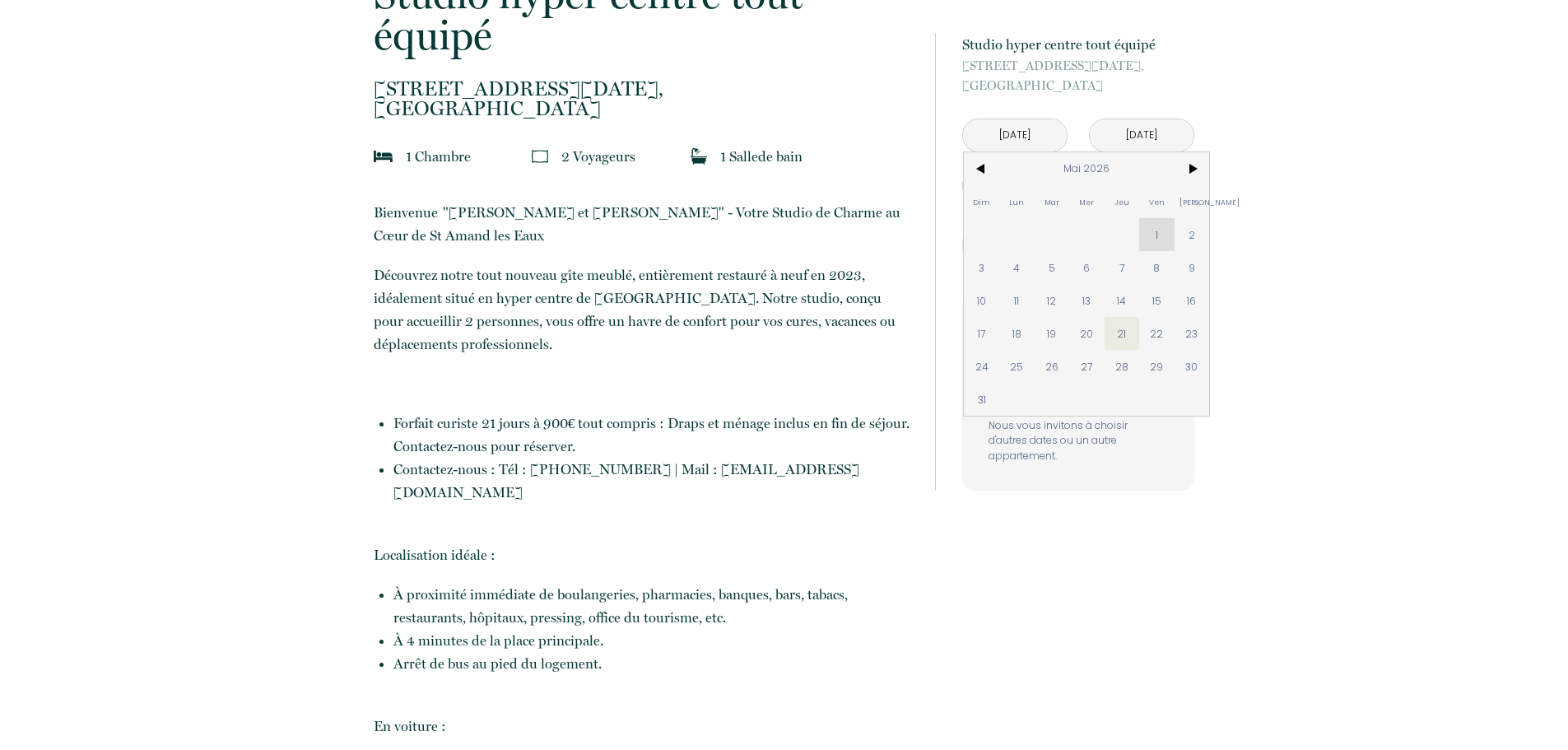
click at [1156, 222] on div "Dim Lun Mar Mer Jeu Ven Sam 1 2 3 4 5 6 7 8 9 10 11 12 13 14 15 16 17 18 19 20 …" at bounding box center [1087, 283] width 245 height 263
click at [1157, 222] on div "Dim Lun Mar Mer Jeu Ven Sam 1 2 3 4 5 6 7 8 9 10 11 12 13 14 15 16 17 18 19 20 …" at bounding box center [1087, 283] width 245 height 263
click at [1160, 222] on div "Dim Lun Mar Mer Jeu Ven Sam 1 2 3 4 5 6 7 8 9 10 11 12 13 14 15 16 17 18 19 20 …" at bounding box center [1087, 283] width 245 height 263
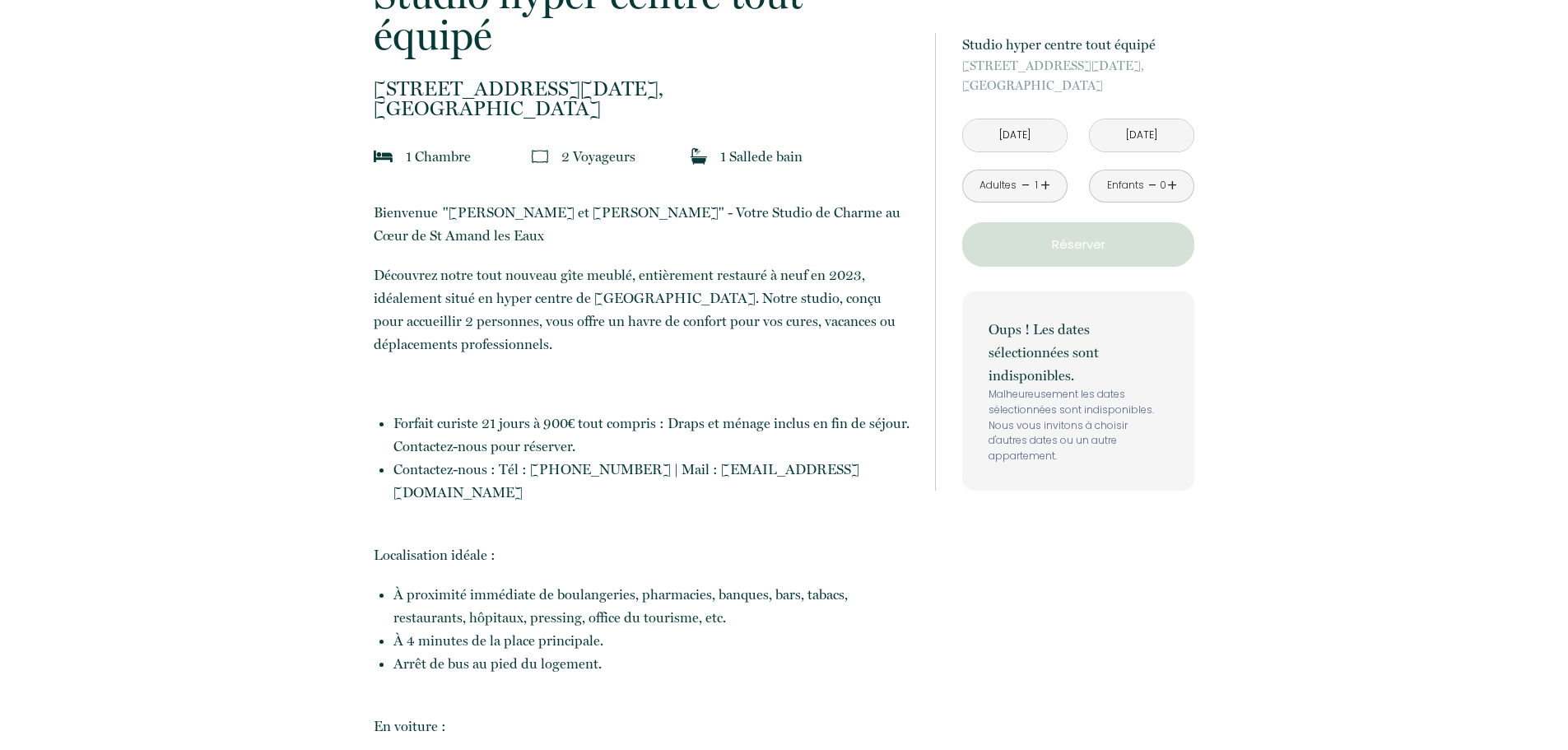
click at [1047, 132] on input "[DATE]" at bounding box center [1015, 135] width 103 height 32
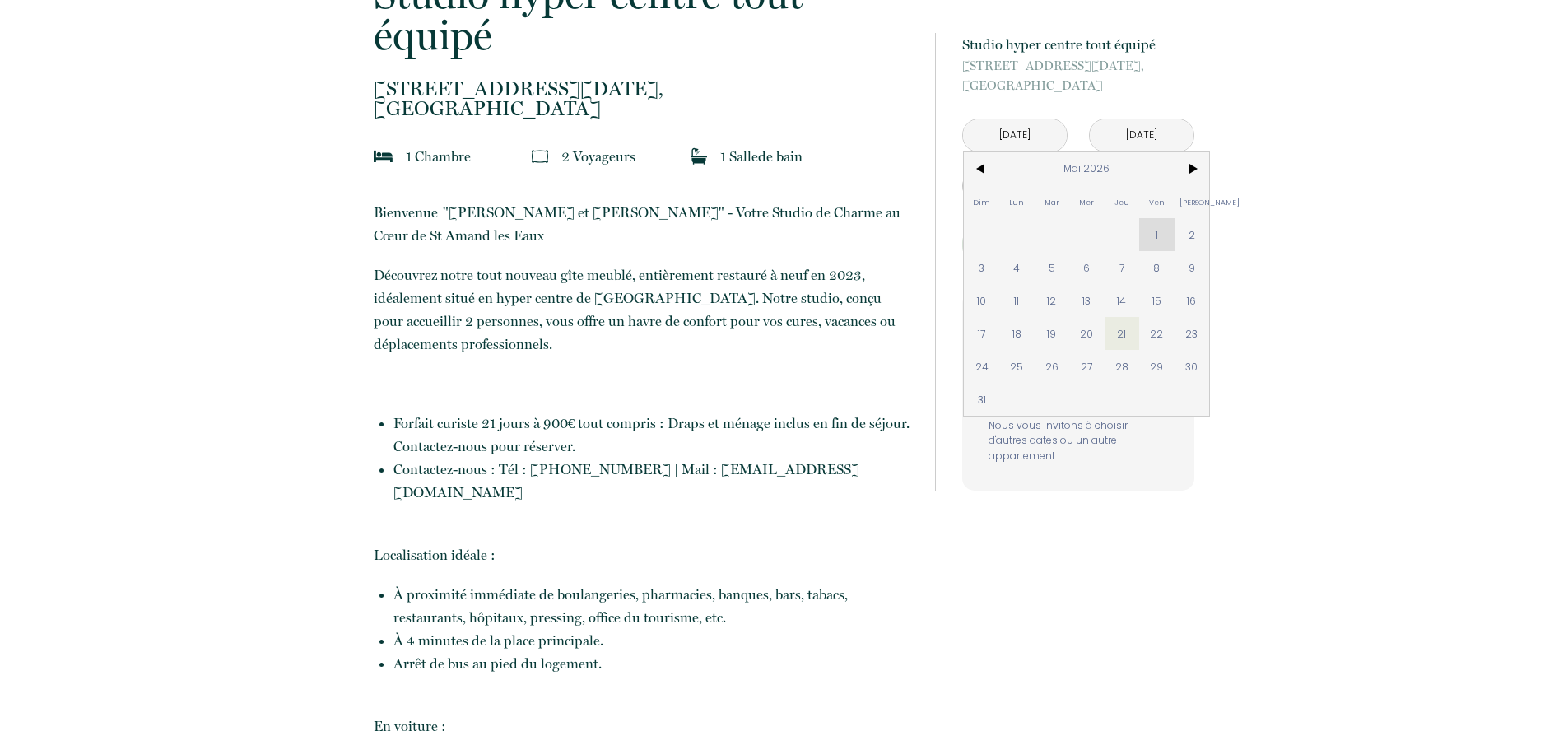
click at [1047, 130] on input "[DATE]" at bounding box center [1015, 135] width 103 height 32
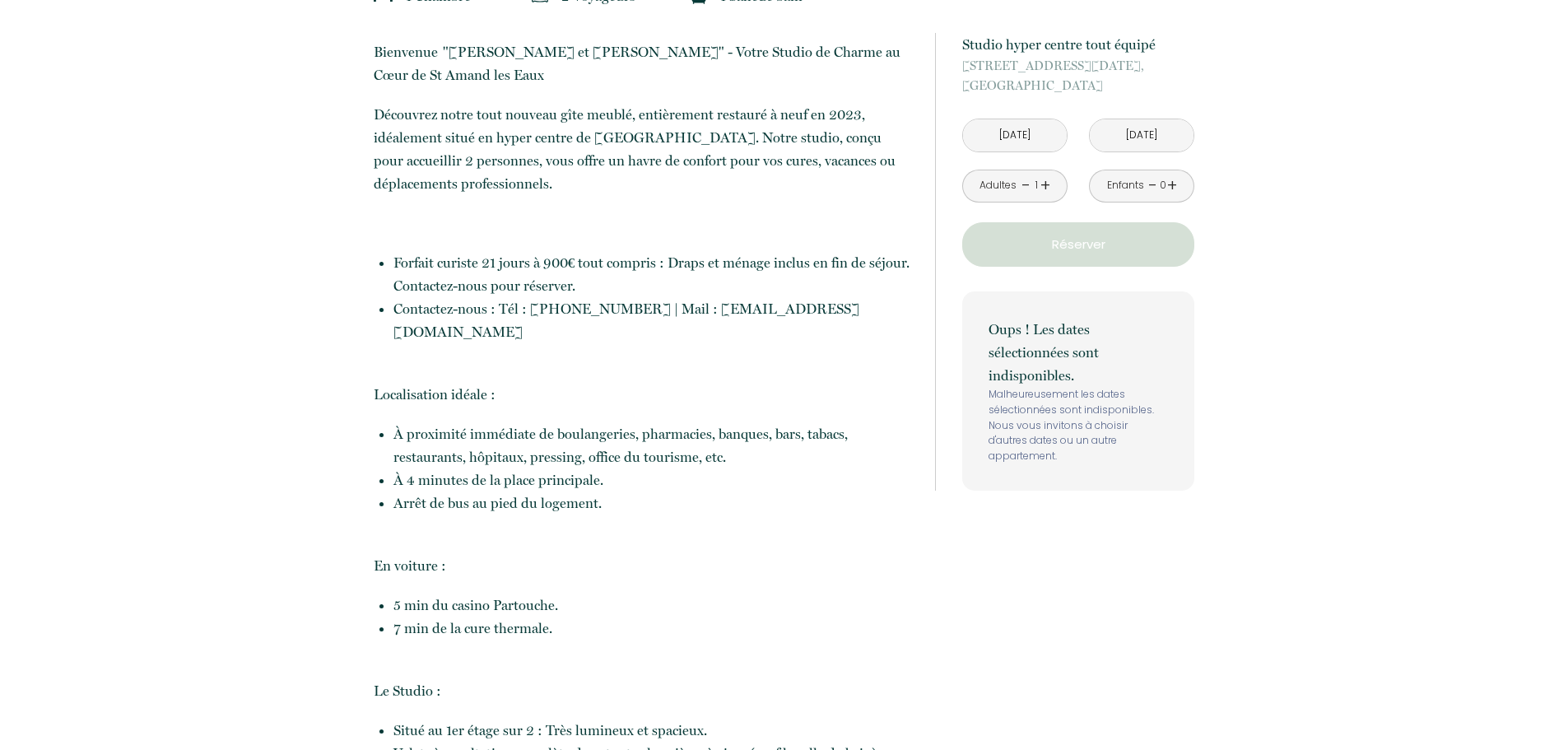
scroll to position [576, 0]
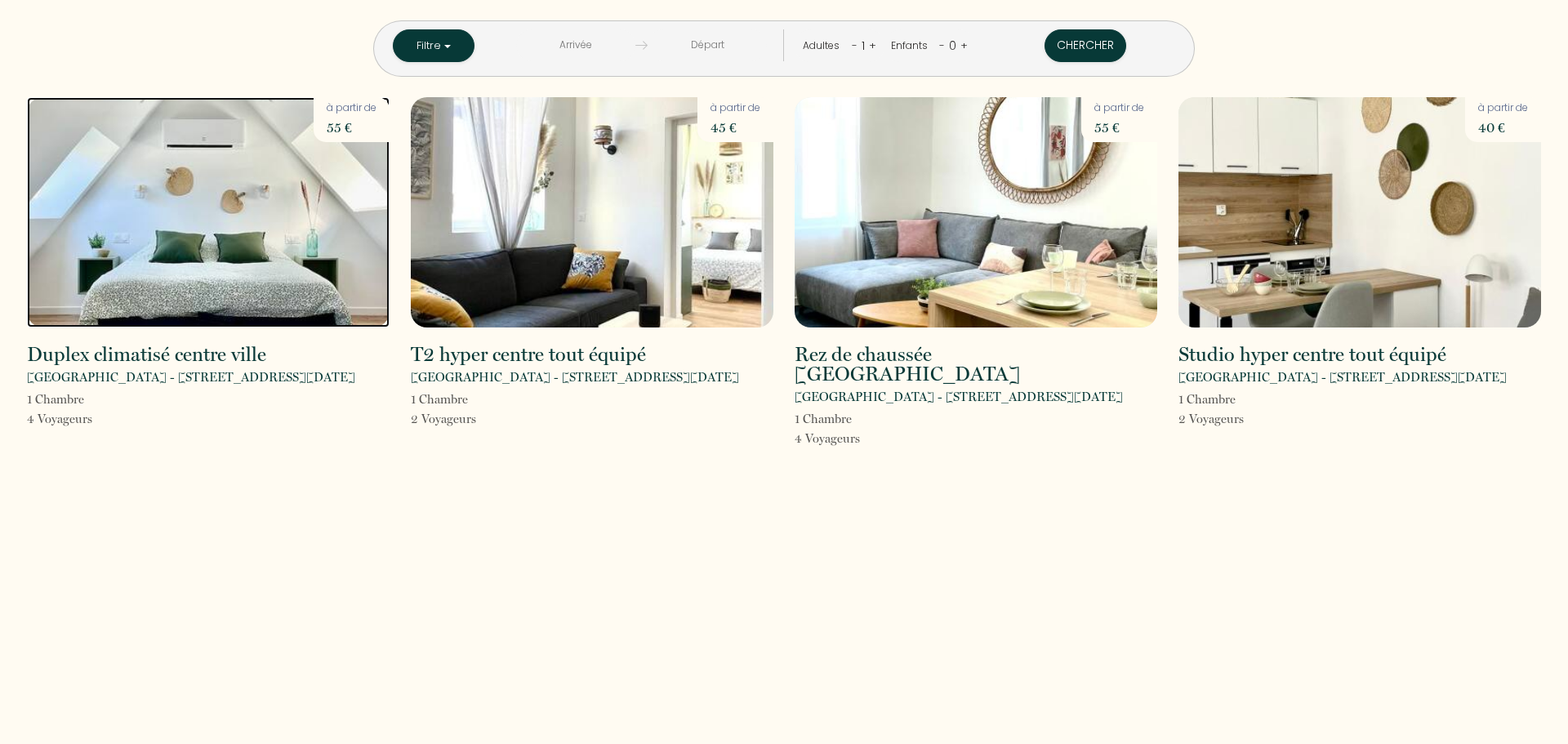
click at [201, 218] on img at bounding box center [208, 212] width 362 height 231
